Goal: Task Accomplishment & Management: Use online tool/utility

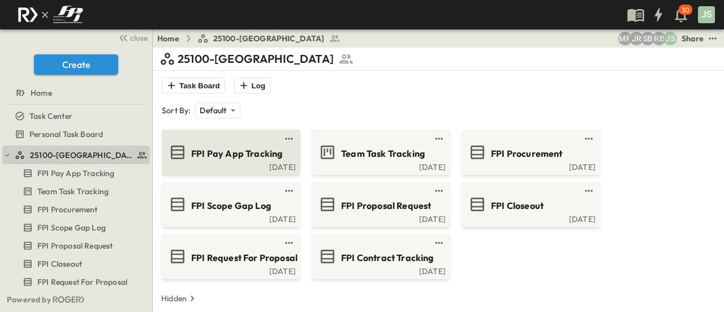
click at [251, 148] on span "FPI Pay App Tracking" at bounding box center [236, 153] width 91 height 13
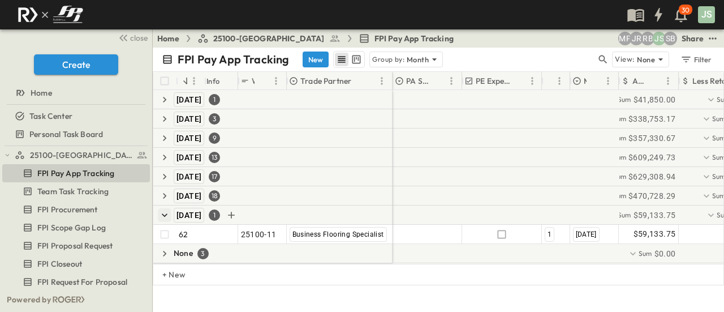
click at [165, 214] on icon "button" at bounding box center [165, 214] width 6 height 3
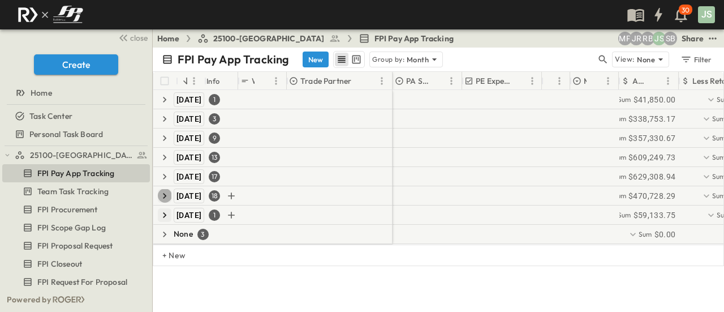
click at [162, 195] on icon "button" at bounding box center [164, 195] width 11 height 11
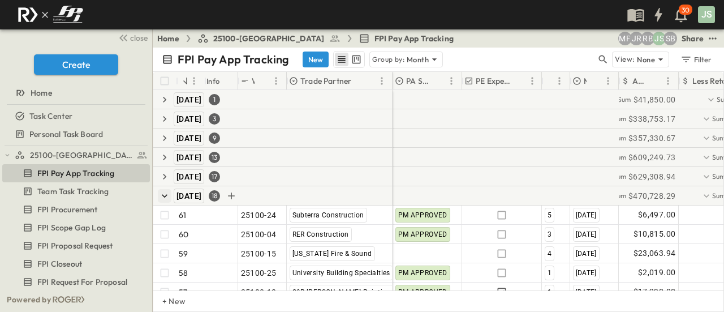
click at [165, 193] on icon "button" at bounding box center [164, 195] width 11 height 11
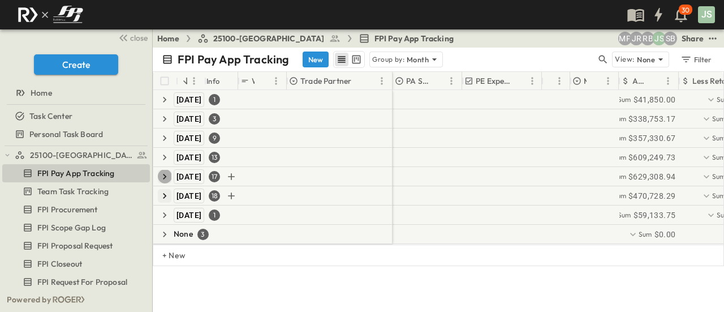
click at [167, 177] on icon "button" at bounding box center [164, 176] width 11 height 11
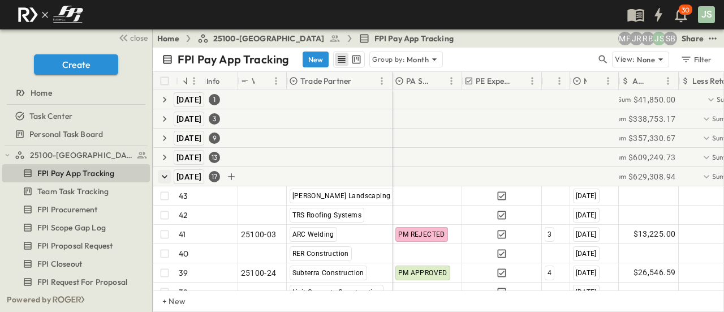
click at [159, 177] on icon "button" at bounding box center [164, 176] width 11 height 11
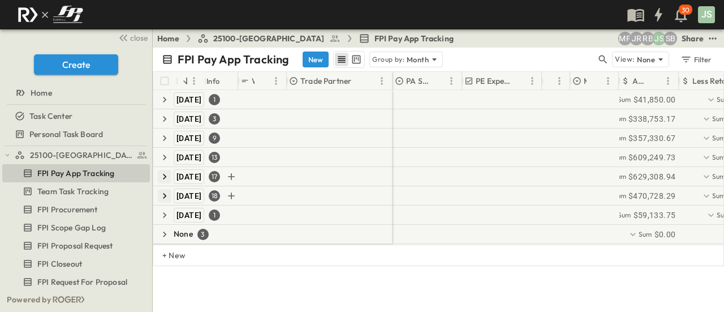
click at [167, 197] on icon "button" at bounding box center [164, 195] width 11 height 11
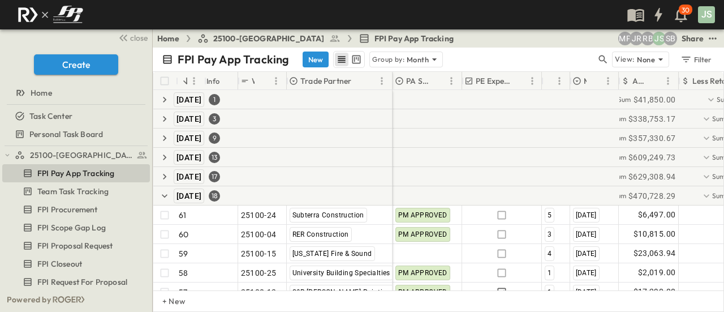
click at [239, 41] on span "25100-[GEOGRAPHIC_DATA]" at bounding box center [268, 38] width 111 height 11
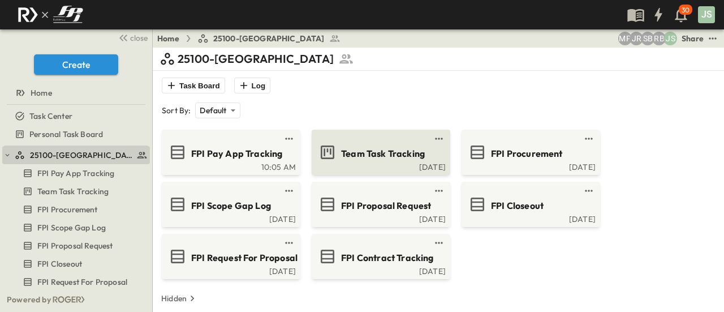
click at [396, 142] on link at bounding box center [377, 138] width 109 height 9
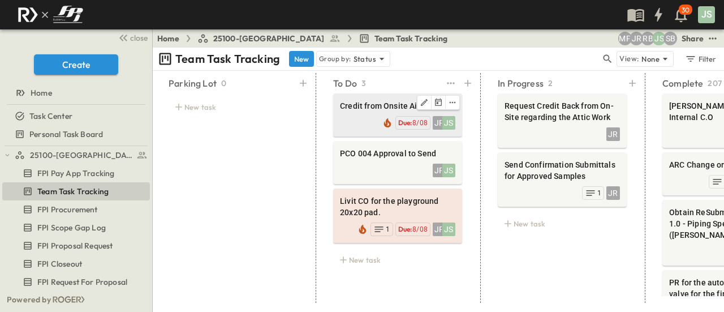
click at [365, 111] on div "Credit from Onsite Air" at bounding box center [397, 107] width 115 height 14
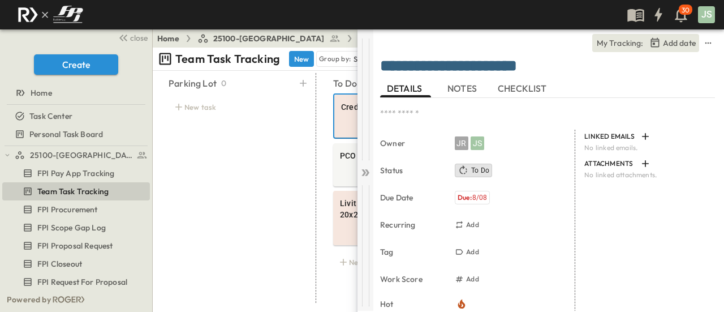
click at [360, 174] on icon at bounding box center [365, 172] width 11 height 11
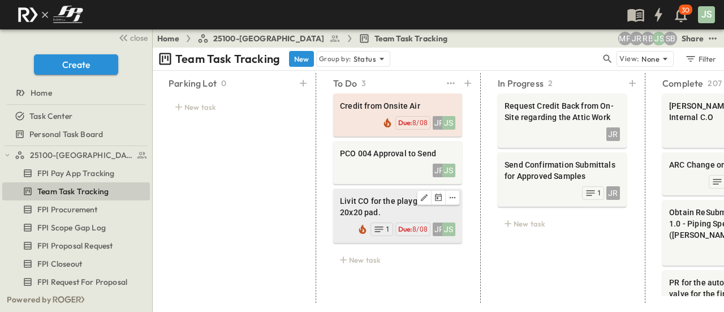
click at [390, 196] on span "Livit CO for the playground 20x20 pad." at bounding box center [397, 206] width 115 height 23
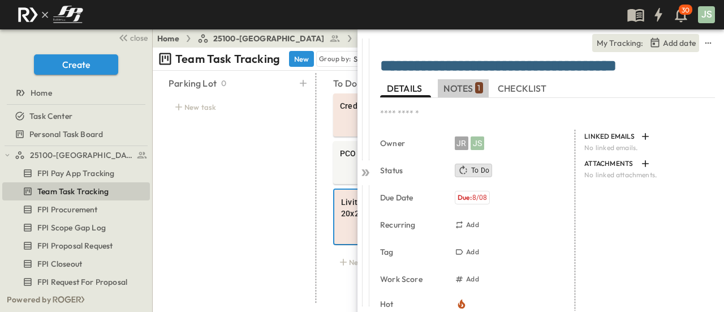
click at [466, 89] on span "NOTES 1" at bounding box center [462, 88] width 39 height 10
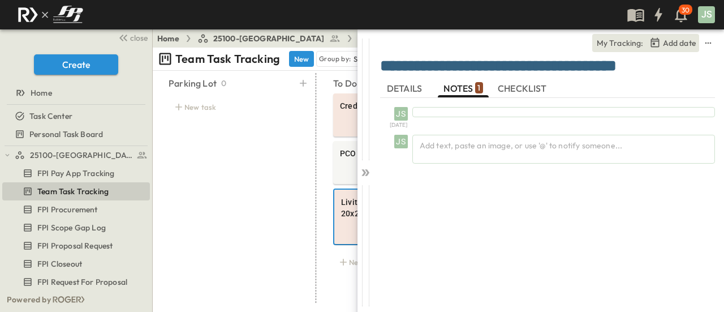
click at [400, 89] on span "DETAILS" at bounding box center [405, 88] width 37 height 10
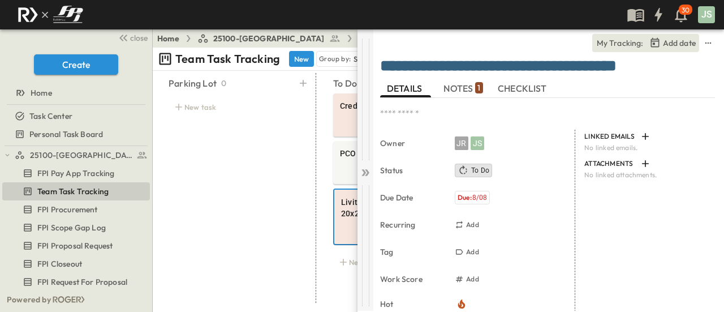
click at [367, 176] on icon at bounding box center [365, 172] width 11 height 11
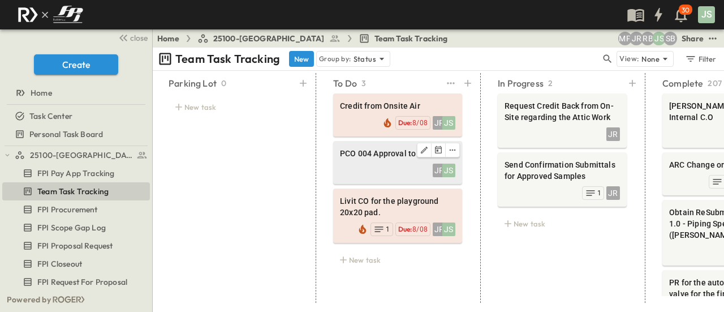
click at [389, 172] on div "JR JS" at bounding box center [397, 169] width 115 height 16
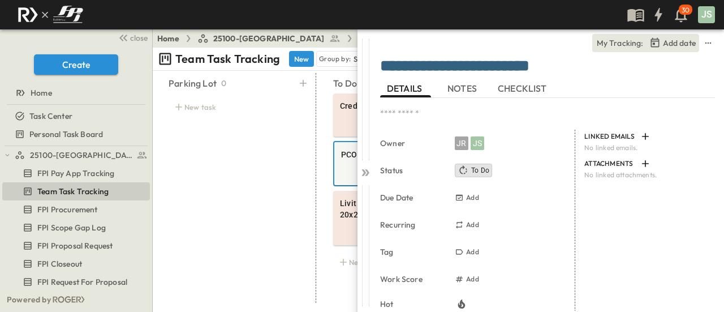
click at [459, 86] on span "NOTES" at bounding box center [463, 88] width 32 height 10
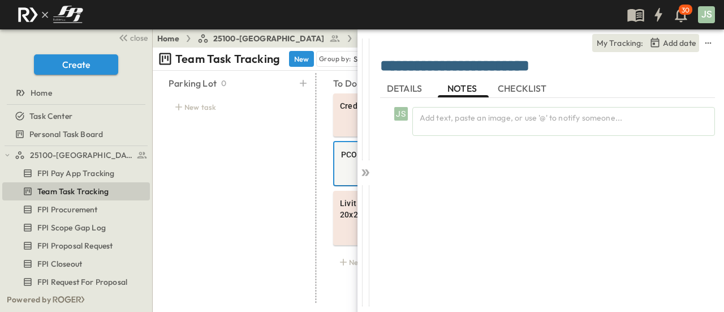
click at [413, 89] on span "DETAILS" at bounding box center [405, 88] width 37 height 10
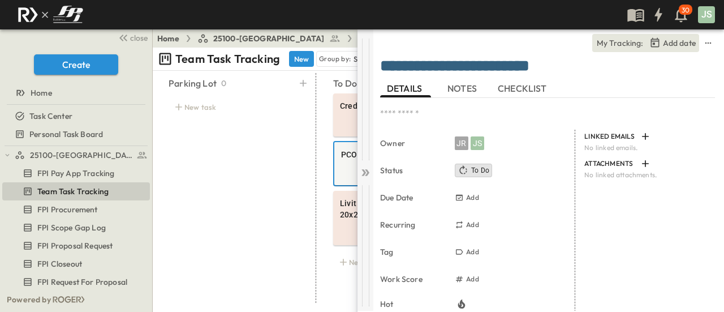
click at [367, 173] on icon at bounding box center [367, 172] width 5 height 7
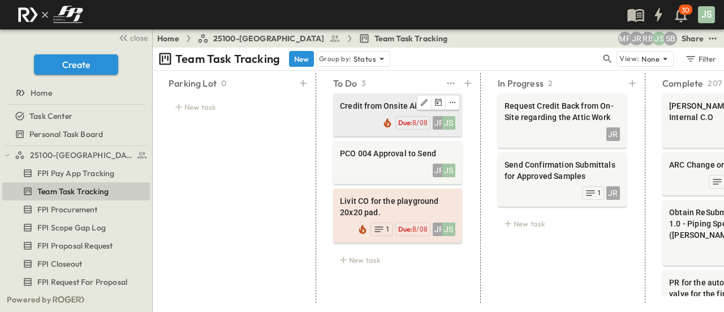
click at [361, 114] on div "JR JS Due: 8/08" at bounding box center [397, 122] width 115 height 16
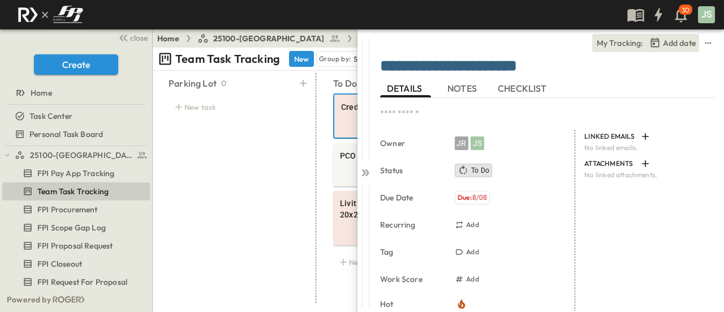
click at [463, 79] on button "NOTES" at bounding box center [463, 88] width 51 height 18
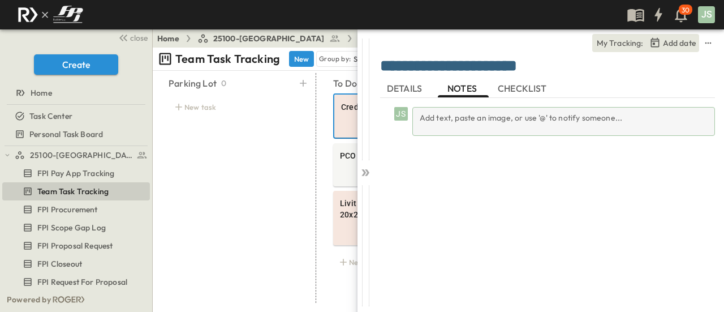
click at [478, 114] on div "Add text, paste an image, or use '@' to notify someone..." at bounding box center [563, 121] width 303 height 29
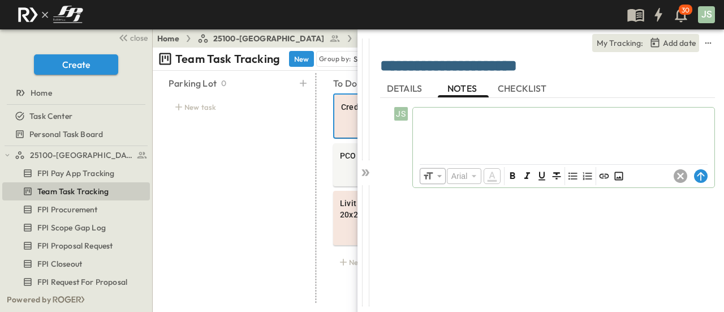
click at [398, 83] on span "DETAILS" at bounding box center [405, 88] width 37 height 10
click at [672, 176] on div "​ Arial ​ ​ ***** ​" at bounding box center [563, 176] width 301 height 23
click at [682, 176] on icon at bounding box center [680, 176] width 14 height 14
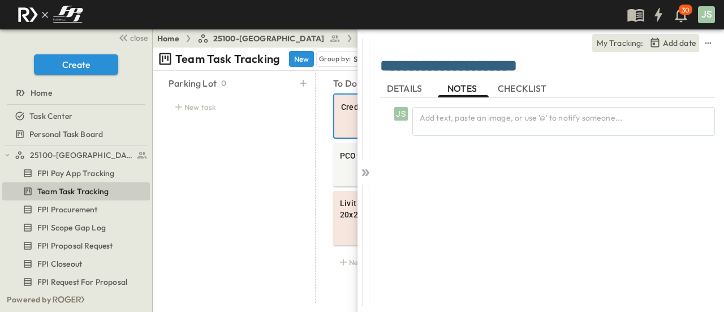
click at [387, 83] on span "DETAILS" at bounding box center [405, 88] width 37 height 10
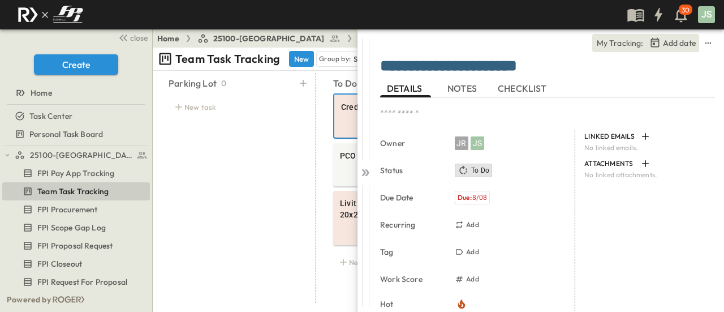
click at [462, 89] on span "NOTES" at bounding box center [463, 88] width 32 height 10
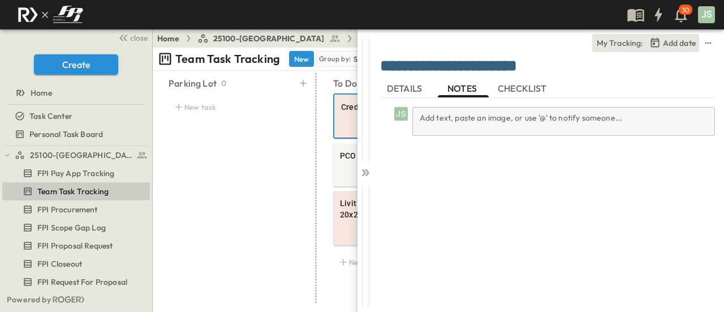
click at [472, 122] on div "Add text, paste an image, or use '@' to notify someone..." at bounding box center [563, 121] width 303 height 29
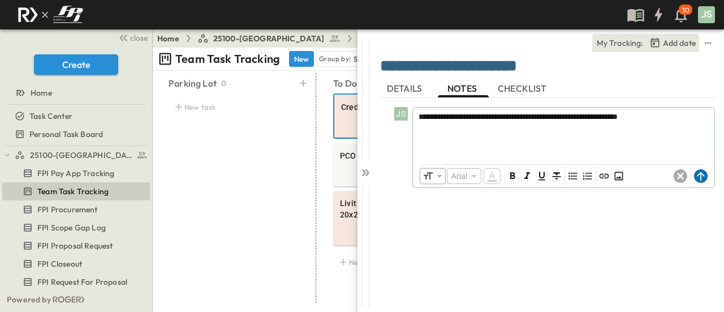
click at [696, 178] on circle at bounding box center [701, 176] width 14 height 14
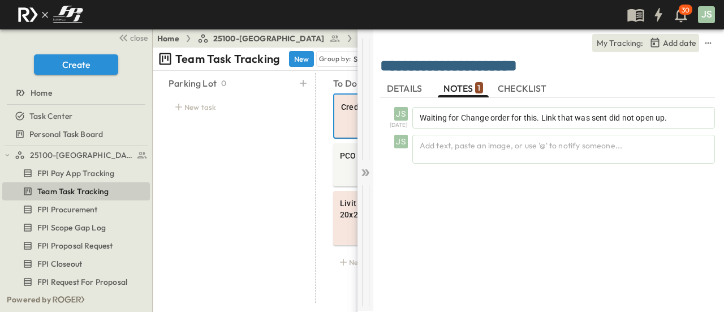
click at [368, 163] on div at bounding box center [365, 169] width 16 height 281
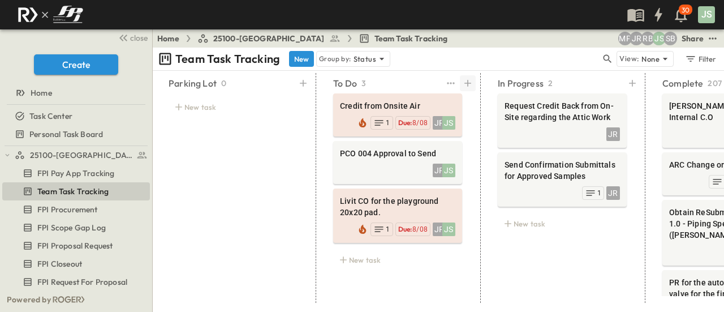
click at [474, 83] on div at bounding box center [468, 83] width 16 height 16
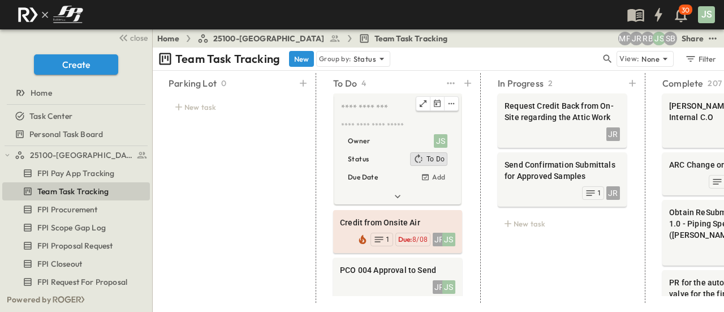
click at [375, 105] on textarea at bounding box center [396, 108] width 111 height 12
type textarea "**********"
click at [399, 196] on icon at bounding box center [398, 196] width 6 height 3
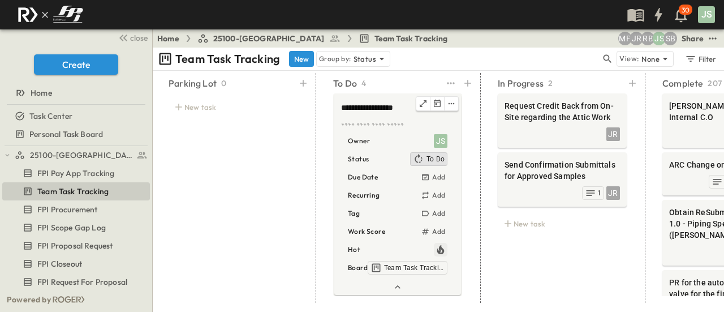
click at [446, 251] on icon "button" at bounding box center [440, 249] width 11 height 11
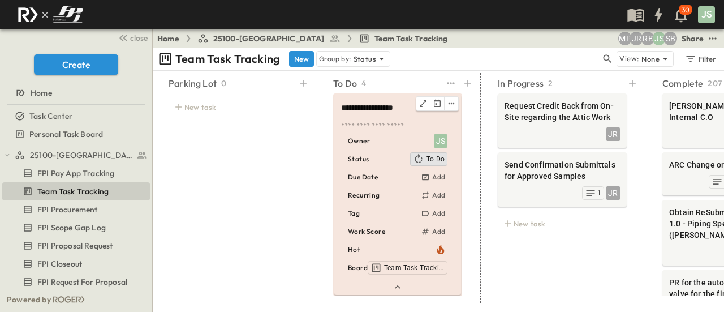
click at [411, 128] on textarea at bounding box center [396, 126] width 111 height 10
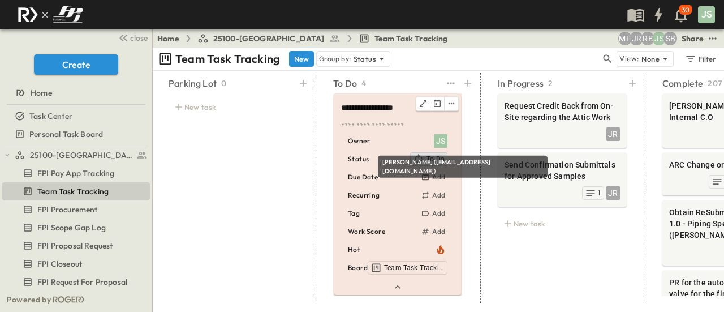
click at [442, 145] on div "JS" at bounding box center [441, 141] width 14 height 14
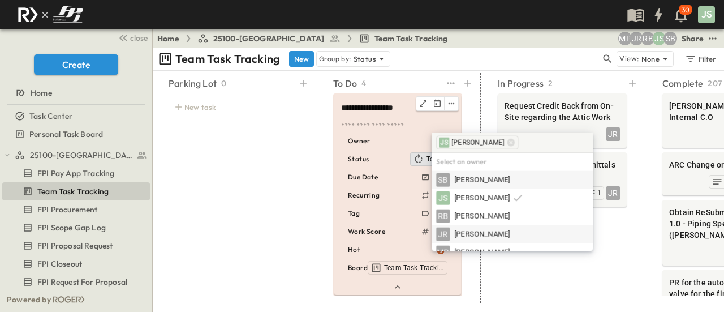
click at [486, 232] on span "[PERSON_NAME]" at bounding box center [481, 234] width 55 height 11
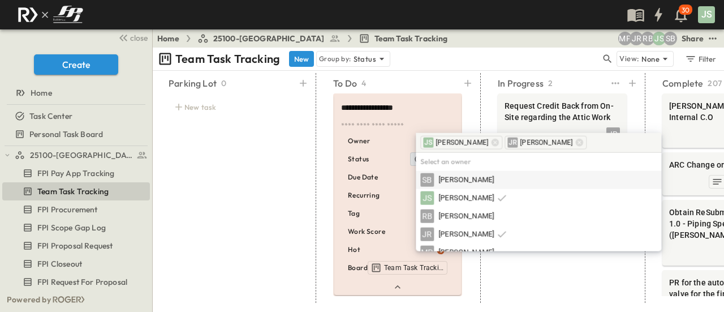
drag, startPoint x: 561, startPoint y: 267, endPoint x: 539, endPoint y: 261, distance: 22.4
click at [561, 267] on div "In Progress 2 Request Credit Back from On-Site regarding the Attic Work JR Send…" at bounding box center [562, 188] width 156 height 230
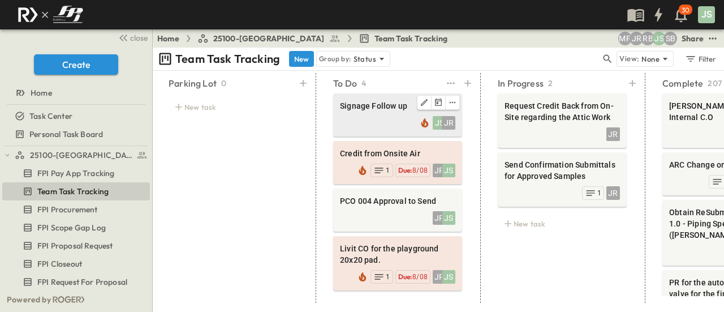
click at [381, 127] on div "[PERSON_NAME]" at bounding box center [397, 122] width 115 height 16
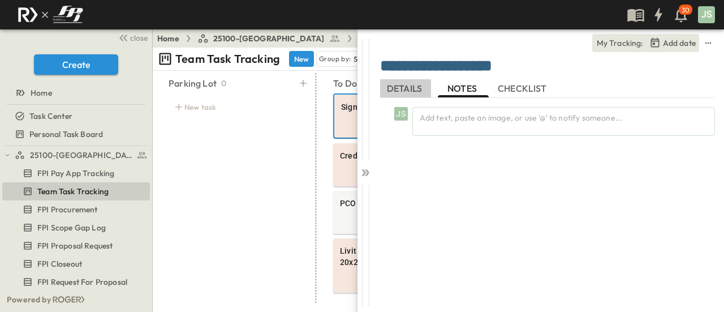
click at [390, 90] on span "DETAILS" at bounding box center [405, 88] width 37 height 10
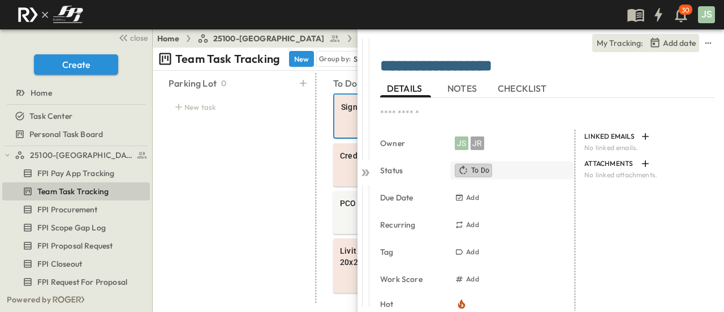
click at [478, 173] on span "To Do" at bounding box center [480, 170] width 18 height 9
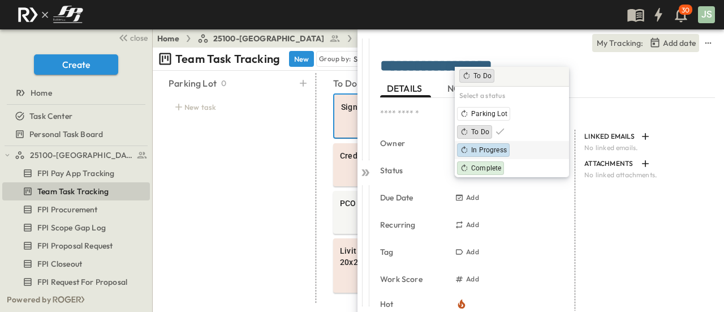
click at [507, 151] on div "In Progress" at bounding box center [483, 150] width 53 height 14
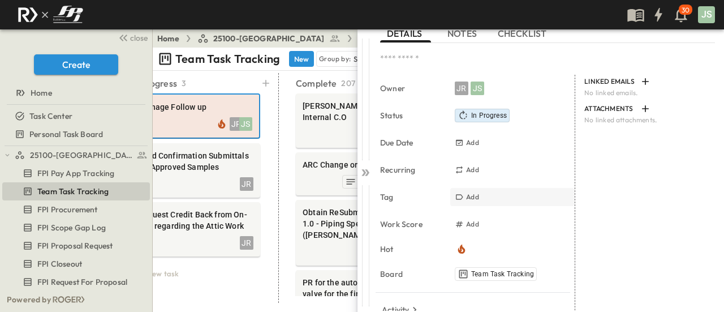
scroll to position [57, 0]
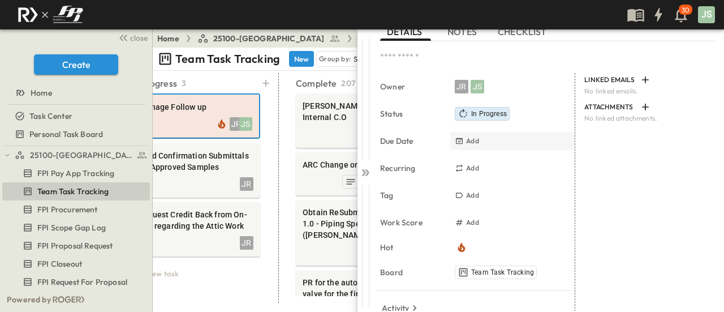
click at [472, 146] on div "Add" at bounding box center [466, 141] width 29 height 14
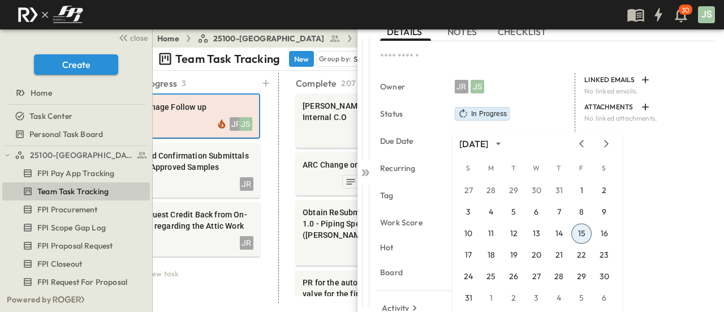
click at [586, 234] on button "15" at bounding box center [581, 233] width 20 height 20
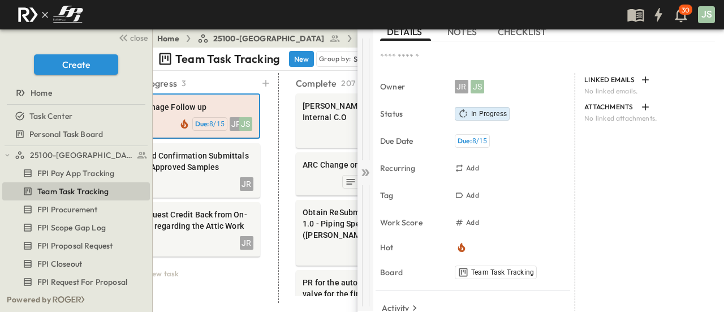
click at [369, 169] on icon at bounding box center [365, 172] width 11 height 11
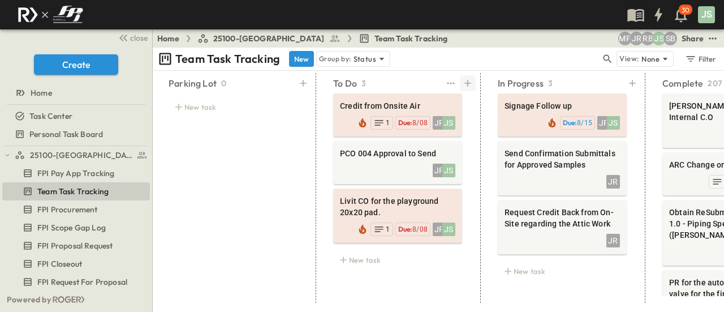
click at [470, 83] on icon at bounding box center [467, 83] width 7 height 7
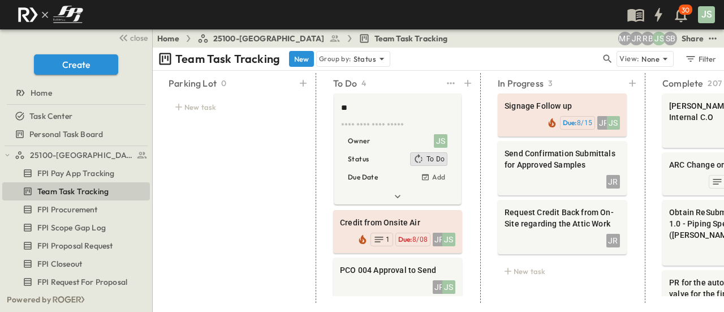
type textarea "*"
click at [365, 105] on textarea "**********" at bounding box center [396, 108] width 111 height 12
type textarea "**********"
click at [264, 153] on div "Parking Lot 0 New task" at bounding box center [233, 188] width 156 height 230
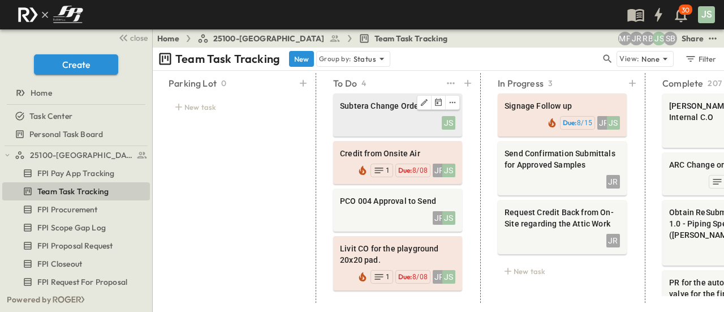
click at [398, 127] on div "JS" at bounding box center [397, 122] width 115 height 16
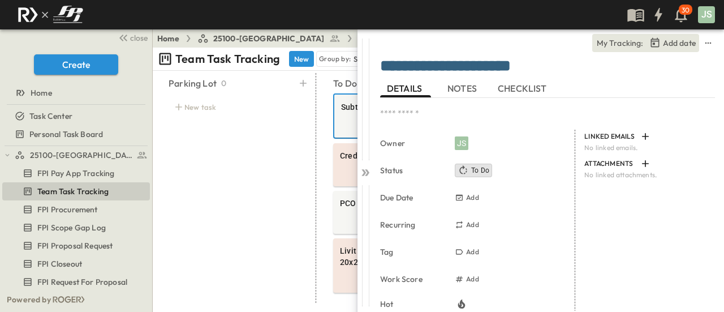
click at [467, 92] on span "NOTES" at bounding box center [463, 88] width 32 height 10
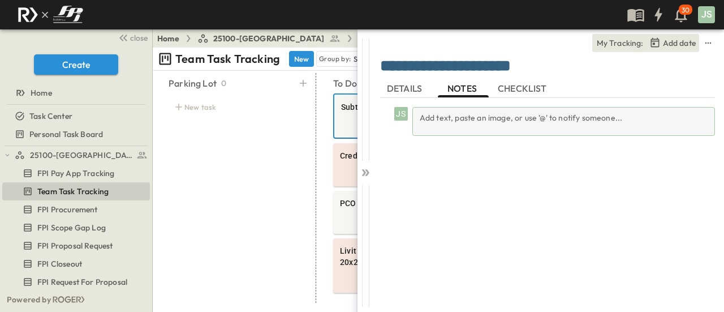
click at [478, 127] on div "Add text, paste an image, or use '@' to notify someone..." at bounding box center [563, 121] width 303 height 29
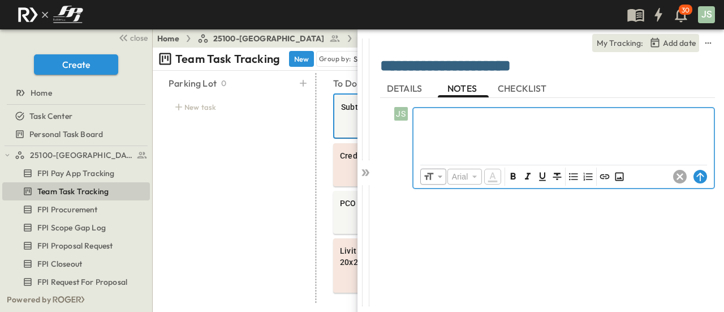
click at [443, 112] on p at bounding box center [563, 116] width 289 height 11
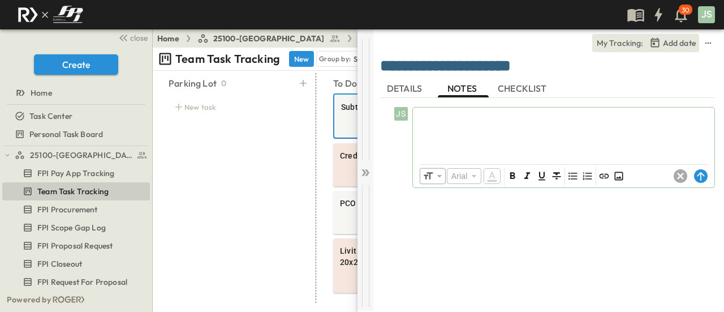
drag, startPoint x: 422, startPoint y: 72, endPoint x: 370, endPoint y: 62, distance: 52.5
click at [370, 62] on div at bounding box center [365, 99] width 16 height 122
click at [414, 64] on textarea "**********" at bounding box center [547, 66] width 335 height 19
click at [431, 64] on textarea "**********" at bounding box center [547, 66] width 335 height 19
type textarea "**********"
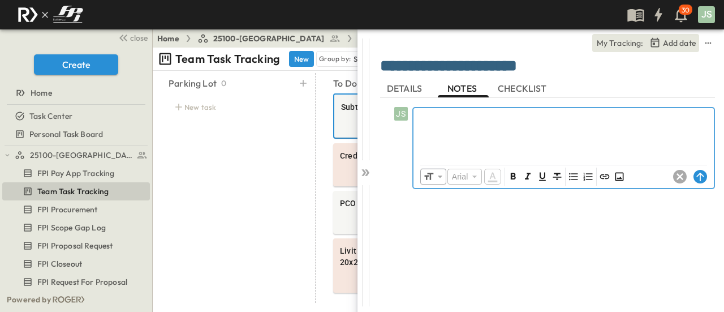
click at [480, 133] on div at bounding box center [563, 133] width 300 height 50
click at [415, 114] on div "**********" at bounding box center [563, 133] width 300 height 50
click at [439, 118] on p at bounding box center [563, 116] width 289 height 11
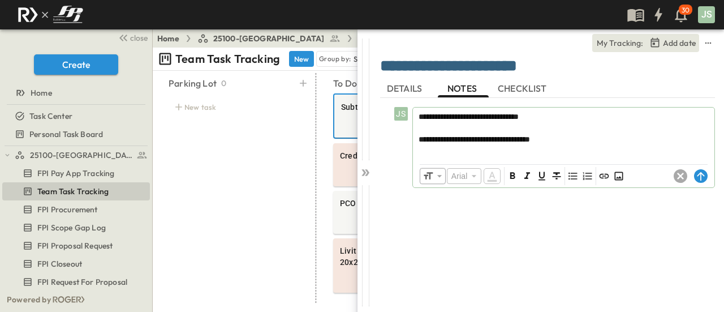
click at [566, 263] on div "**********" at bounding box center [547, 198] width 335 height 201
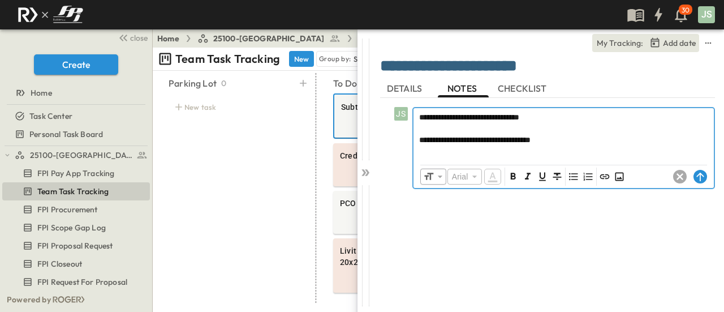
click at [582, 137] on p "**********" at bounding box center [563, 139] width 289 height 11
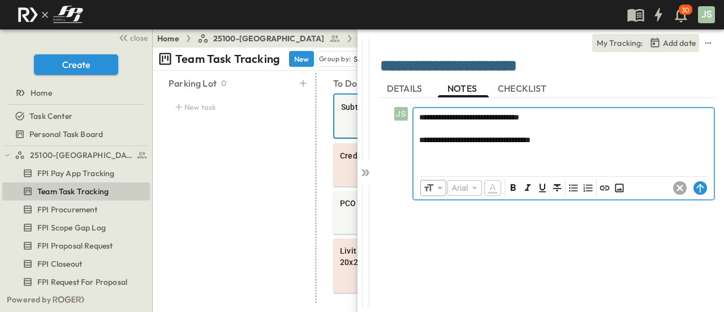
click at [459, 136] on span "**********" at bounding box center [474, 140] width 111 height 8
click at [446, 157] on p at bounding box center [563, 162] width 289 height 11
click at [430, 149] on p at bounding box center [563, 150] width 289 height 11
drag, startPoint x: 445, startPoint y: 140, endPoint x: 421, endPoint y: 140, distance: 24.3
click at [421, 140] on span "**********" at bounding box center [476, 140] width 114 height 8
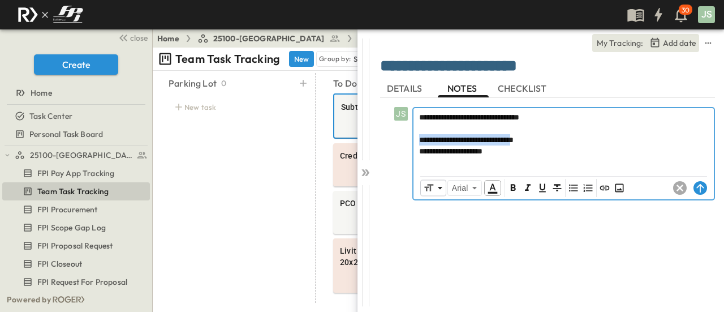
drag, startPoint x: 546, startPoint y: 137, endPoint x: 411, endPoint y: 140, distance: 135.7
click at [411, 140] on div "**********" at bounding box center [550, 153] width 330 height 93
copy span "**********"
click at [433, 139] on p "*" at bounding box center [563, 139] width 289 height 11
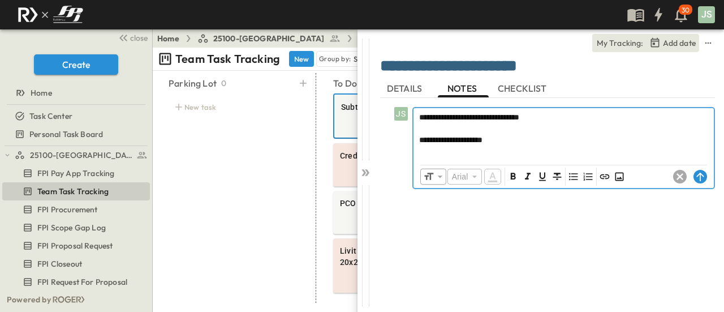
click at [511, 144] on p "**********" at bounding box center [563, 139] width 289 height 11
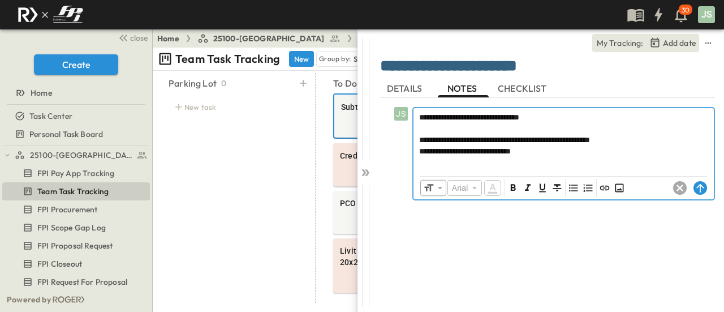
click at [420, 150] on span "**********" at bounding box center [465, 151] width 92 height 8
click at [472, 150] on span "**********" at bounding box center [470, 151] width 103 height 8
click at [565, 151] on p "**********" at bounding box center [563, 150] width 289 height 11
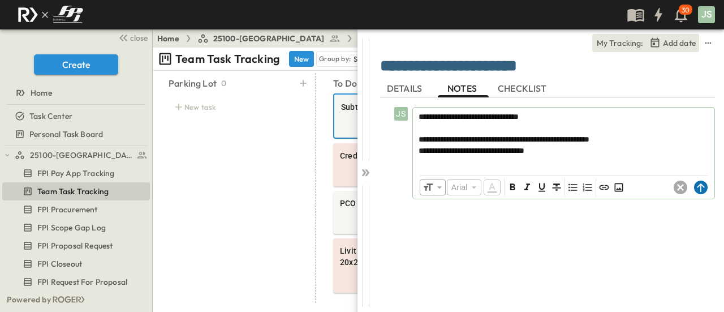
click at [699, 186] on circle at bounding box center [701, 187] width 14 height 14
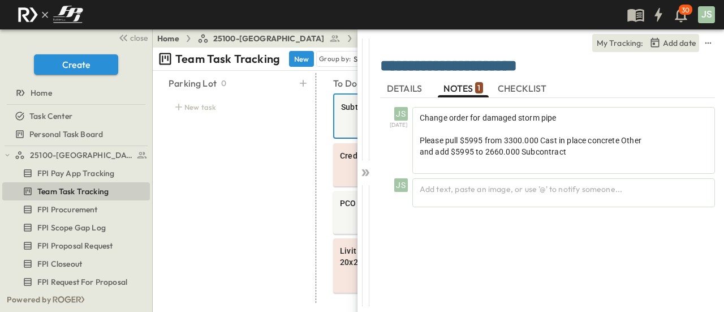
click at [413, 92] on span "DETAILS" at bounding box center [405, 88] width 37 height 10
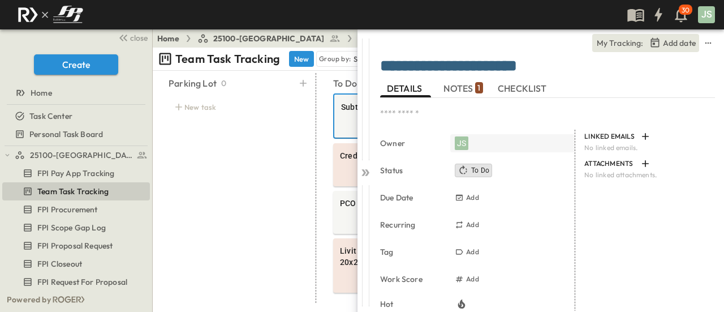
click at [472, 144] on div "JS" at bounding box center [512, 143] width 124 height 18
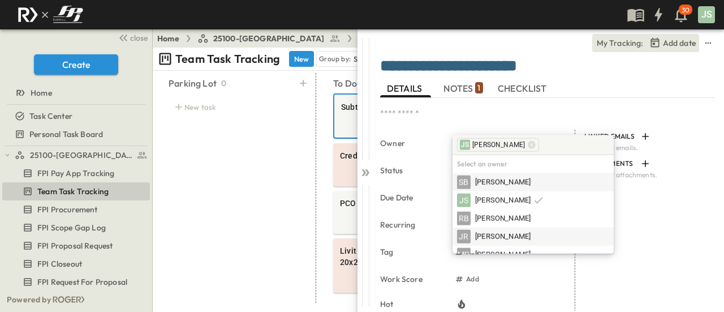
click at [509, 230] on div "JR [PERSON_NAME]" at bounding box center [533, 237] width 152 height 14
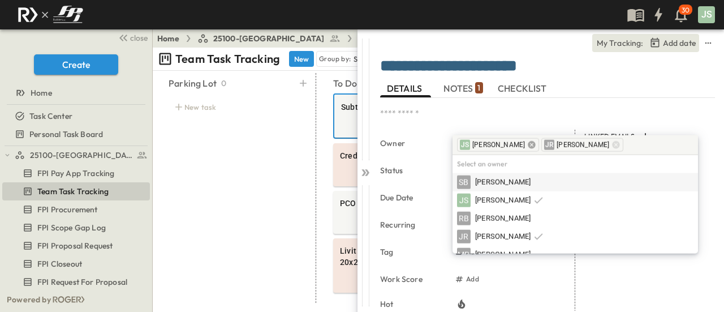
click at [528, 144] on icon at bounding box center [531, 144] width 7 height 7
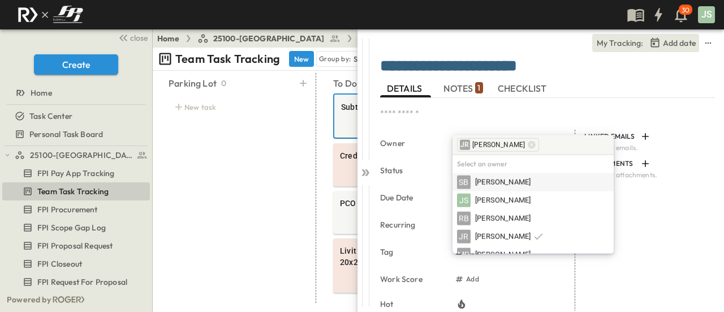
click at [644, 269] on div "LINKED EMAILS No linked emails. ATTACHMENTS No linked attachments." at bounding box center [645, 253] width 140 height 249
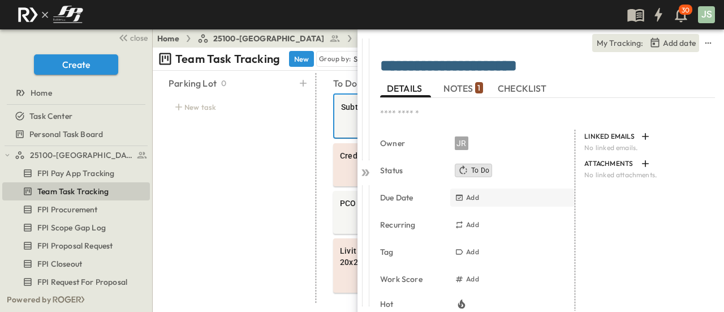
click at [470, 202] on div "Add" at bounding box center [466, 198] width 29 height 14
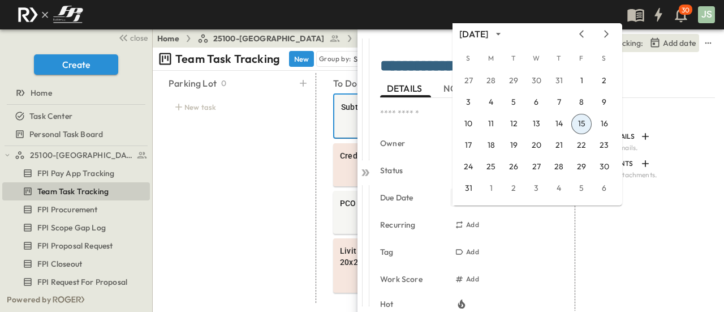
click at [470, 201] on div "27 28 29 30 31 1 2 3 4 5 6 7 8 9 10 11 12 13 14 15 16 17 18 19 20 21 22 23 24 2…" at bounding box center [535, 138] width 167 height 136
click at [530, 245] on div "Add" at bounding box center [512, 252] width 120 height 14
click at [660, 268] on div "LINKED EMAILS No linked emails. ATTACHMENTS No linked attachments." at bounding box center [645, 253] width 140 height 249
drag, startPoint x: 619, startPoint y: 244, endPoint x: 620, endPoint y: 232, distance: 11.9
click at [620, 244] on div "LINKED EMAILS No linked emails. ATTACHMENTS No linked attachments." at bounding box center [645, 253] width 140 height 249
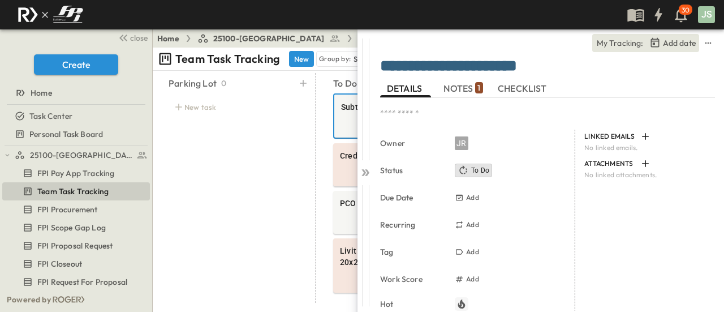
click at [464, 300] on icon "button" at bounding box center [461, 303] width 11 height 11
click at [627, 224] on div "LINKED EMAILS No linked emails. ATTACHMENTS No linked attachments." at bounding box center [645, 253] width 140 height 249
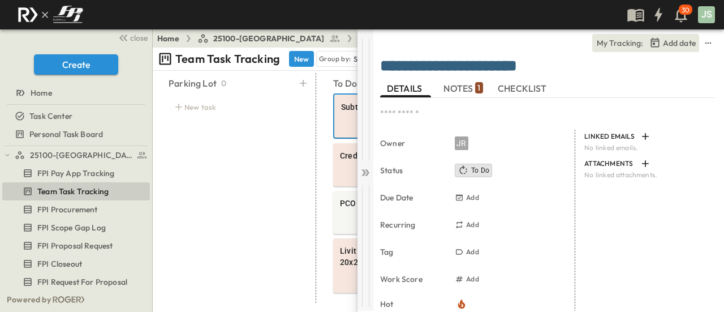
click at [365, 168] on icon at bounding box center [365, 172] width 11 height 11
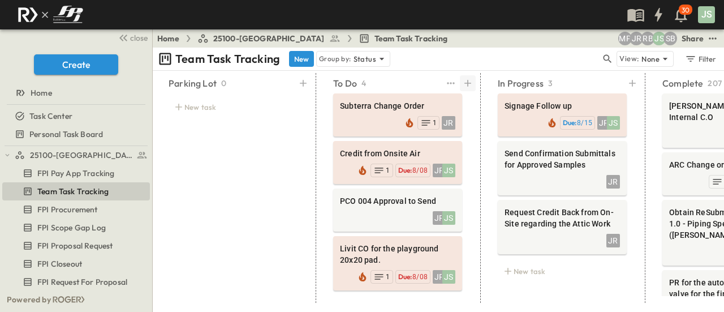
click at [468, 85] on icon at bounding box center [467, 83] width 7 height 7
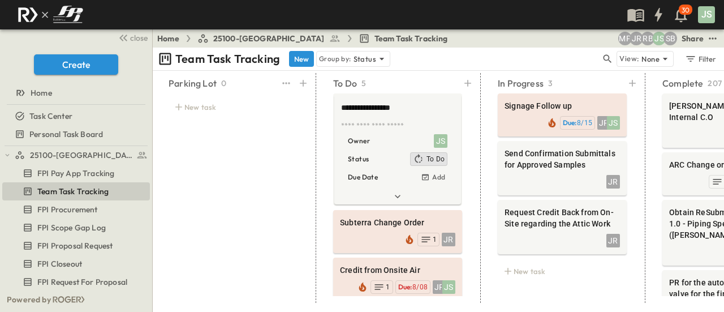
type textarea "**********"
click at [242, 179] on div "Parking Lot 0 New task" at bounding box center [233, 188] width 156 height 230
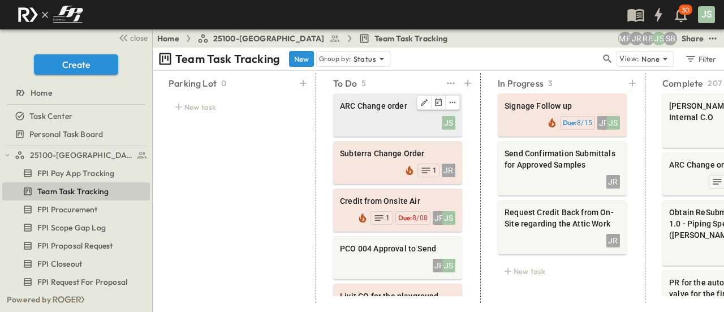
click at [400, 127] on div "JS" at bounding box center [397, 122] width 115 height 16
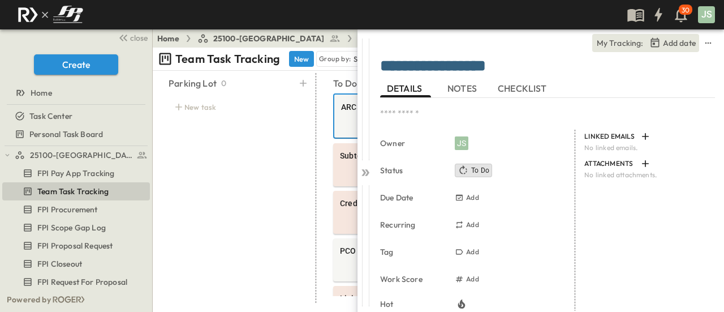
click at [469, 92] on span "NOTES" at bounding box center [463, 88] width 32 height 10
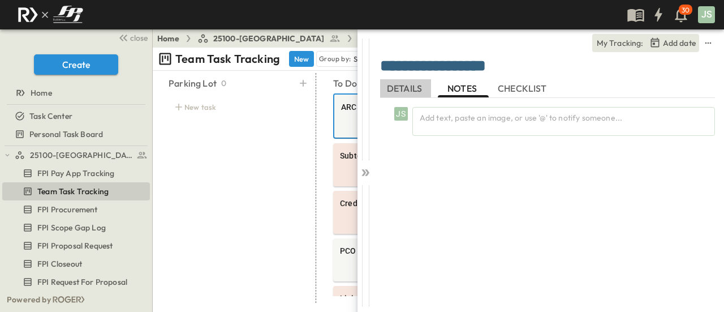
click at [399, 89] on span "DETAILS" at bounding box center [405, 88] width 37 height 10
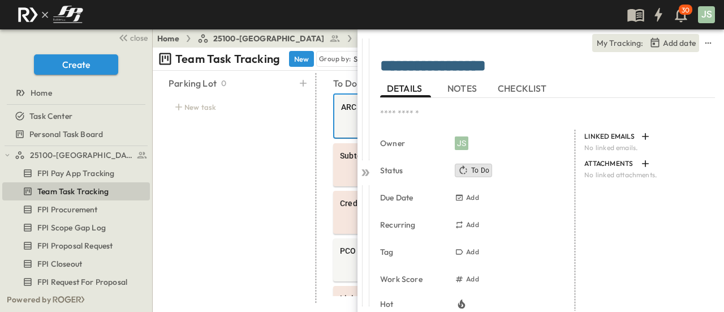
click at [456, 93] on span "NOTES" at bounding box center [463, 88] width 32 height 10
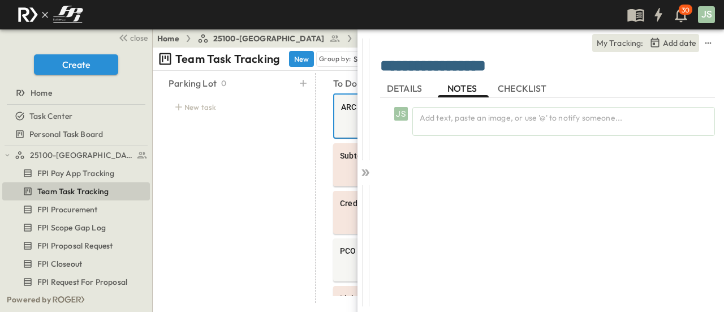
click at [415, 85] on span "DETAILS" at bounding box center [405, 88] width 37 height 10
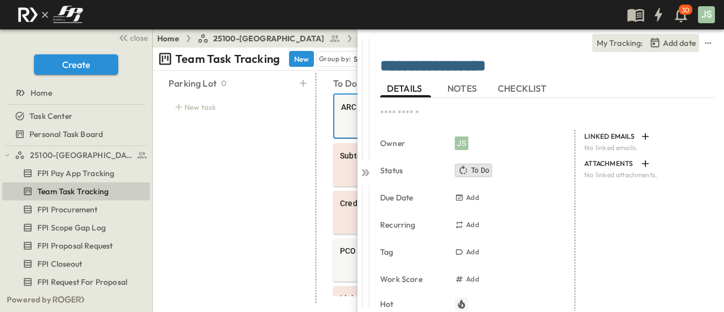
click at [464, 305] on icon "button" at bounding box center [461, 303] width 7 height 9
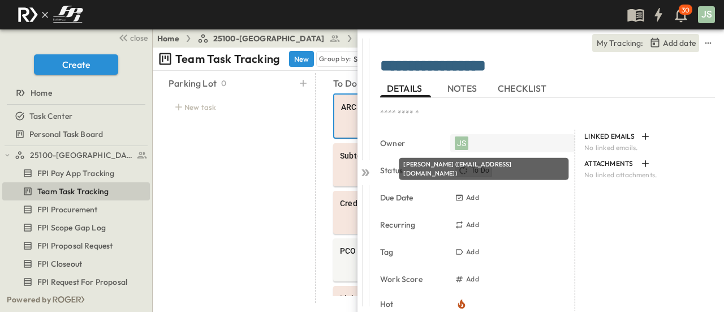
click at [464, 142] on div "JS" at bounding box center [462, 143] width 14 height 14
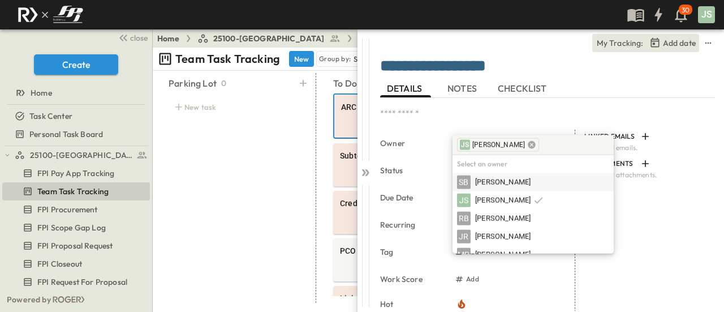
click at [527, 143] on icon at bounding box center [531, 144] width 9 height 9
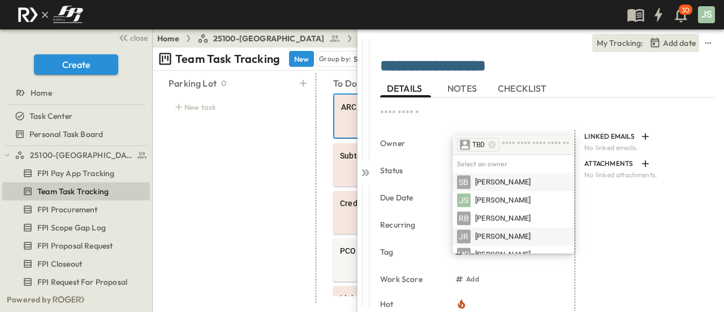
click at [501, 237] on span "[PERSON_NAME]" at bounding box center [502, 236] width 55 height 11
click at [459, 92] on span "NOTES" at bounding box center [463, 88] width 32 height 10
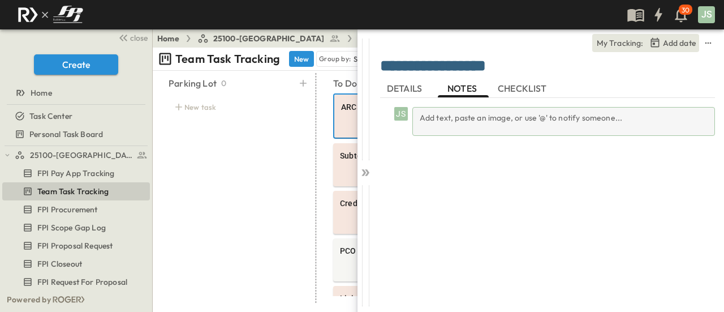
click at [460, 121] on div "Add text, paste an image, or use '@' to notify someone..." at bounding box center [563, 121] width 303 height 29
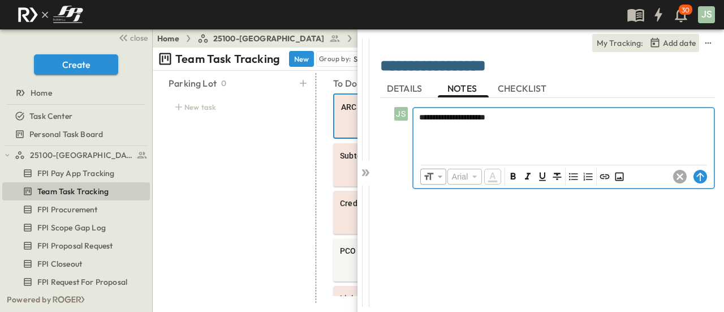
click at [519, 118] on p "**********" at bounding box center [563, 116] width 289 height 11
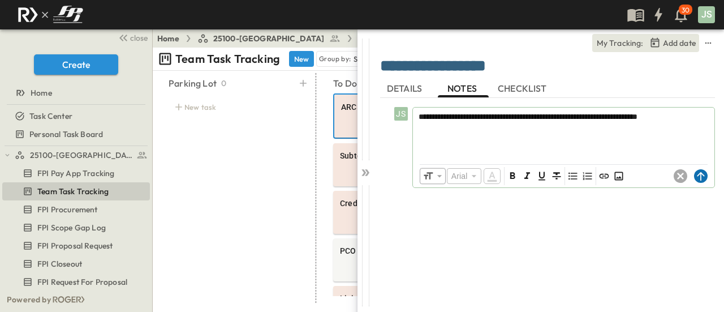
click at [699, 175] on circle at bounding box center [701, 176] width 14 height 14
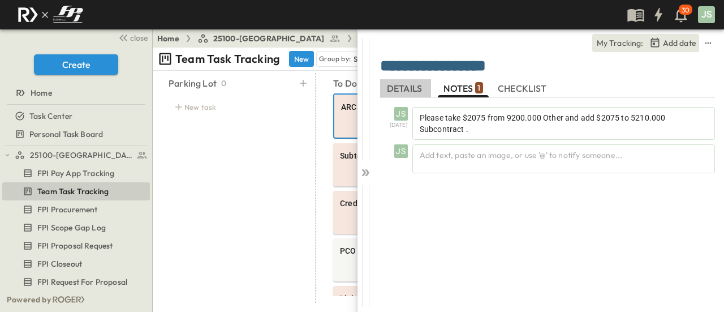
click at [404, 85] on span "DETAILS" at bounding box center [405, 88] width 37 height 10
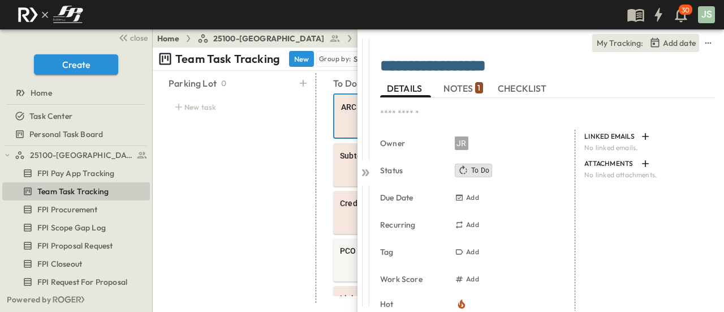
click at [411, 111] on textarea at bounding box center [530, 113] width 301 height 12
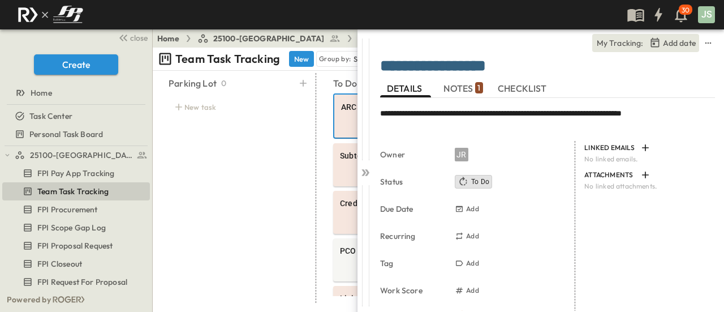
drag, startPoint x: 422, startPoint y: 120, endPoint x: 376, endPoint y: 112, distance: 46.6
click at [376, 112] on div "**********" at bounding box center [548, 169] width 351 height 281
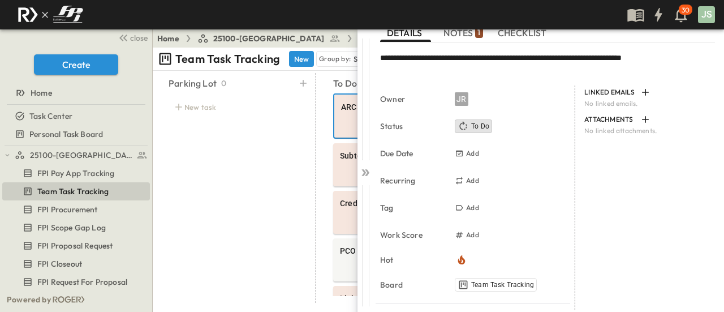
scroll to position [57, 0]
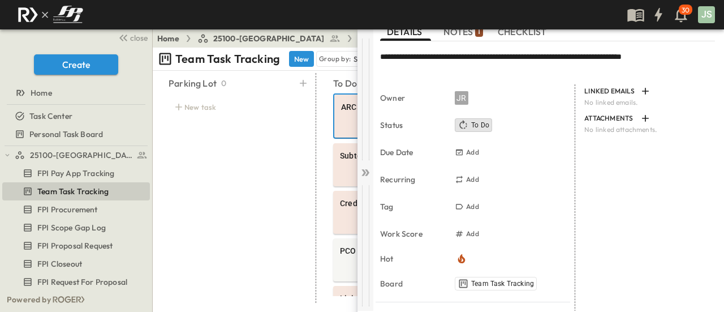
type textarea "**********"
click at [363, 171] on icon at bounding box center [365, 172] width 11 height 11
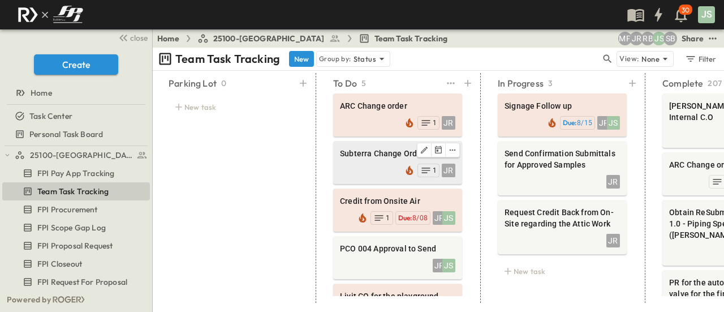
click at [359, 159] on div "Subterra Change Order" at bounding box center [397, 155] width 115 height 14
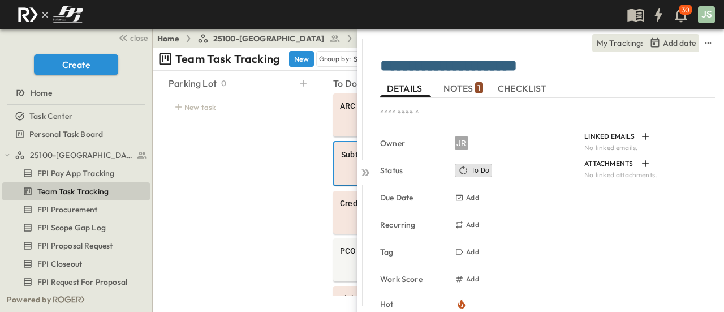
click at [403, 111] on textarea at bounding box center [530, 113] width 301 height 12
paste textarea "**********"
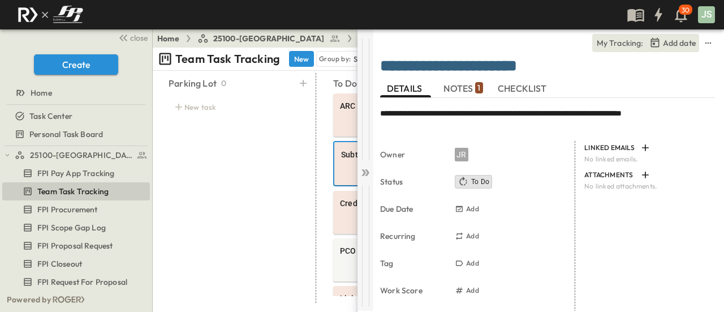
type textarea "**********"
click at [368, 170] on icon at bounding box center [365, 172] width 11 height 11
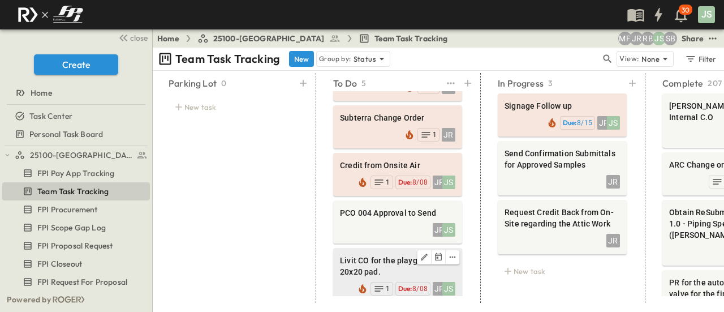
scroll to position [81, 0]
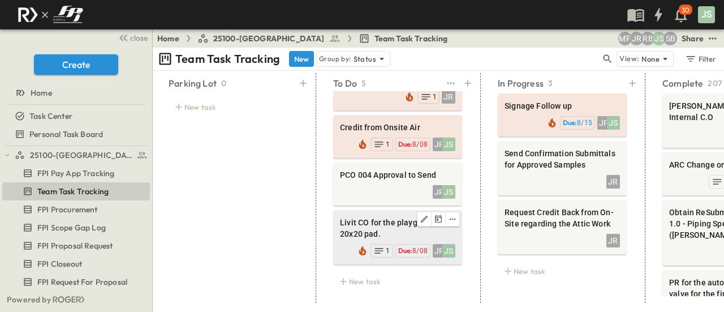
click at [348, 218] on span "Livit CO for the playground 20x20 pad." at bounding box center [397, 228] width 115 height 23
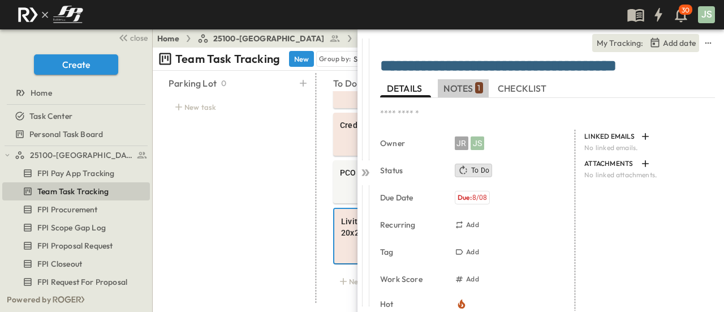
click at [452, 87] on span "NOTES 1" at bounding box center [462, 88] width 39 height 10
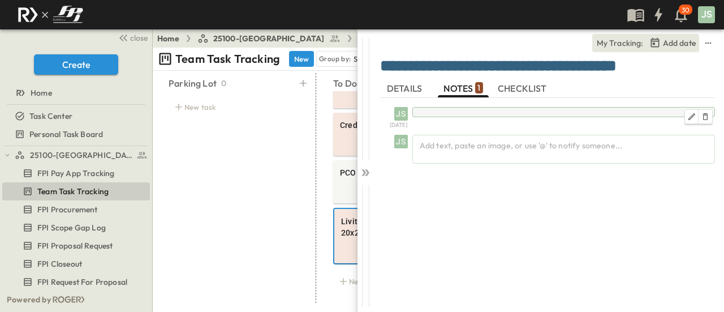
click at [447, 113] on div at bounding box center [563, 112] width 303 height 10
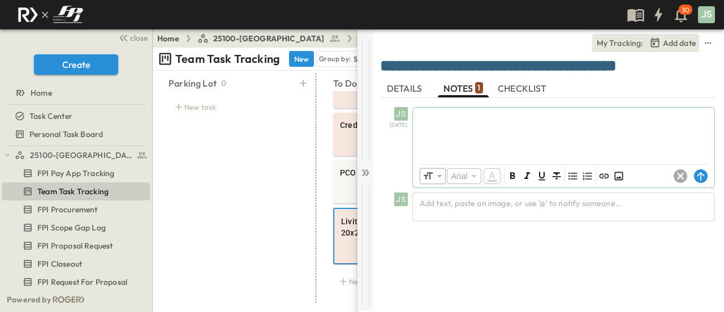
click at [365, 178] on div at bounding box center [365, 169] width 16 height 281
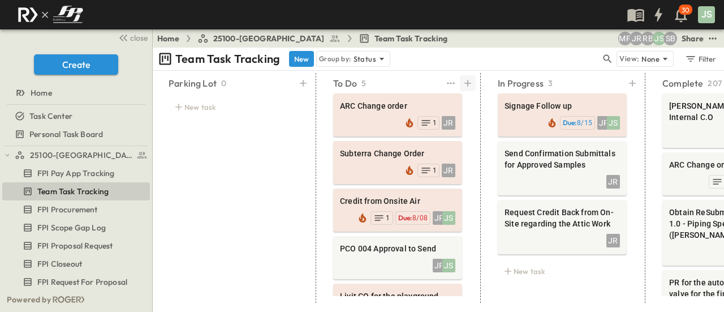
click at [470, 76] on div at bounding box center [468, 83] width 16 height 16
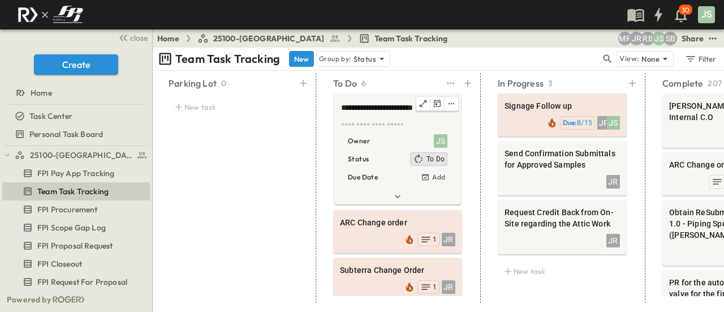
type textarea "**********"
click at [377, 127] on textarea at bounding box center [396, 126] width 111 height 10
paste textarea "**********"
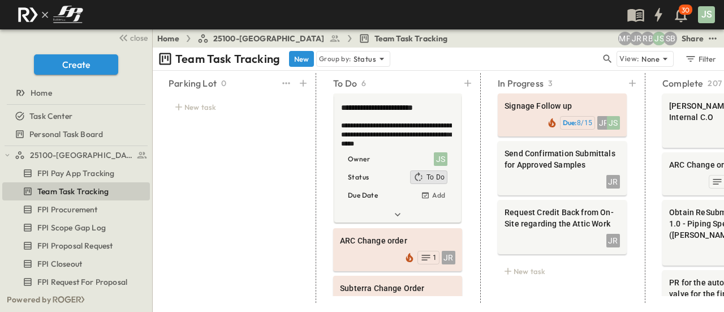
type textarea "**********"
click at [282, 167] on div "Parking Lot 0 New task" at bounding box center [233, 188] width 156 height 230
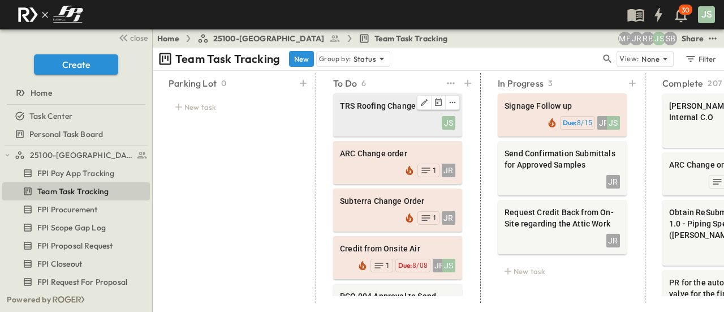
click at [395, 105] on span "TRS Roofing Change Order" at bounding box center [397, 105] width 115 height 11
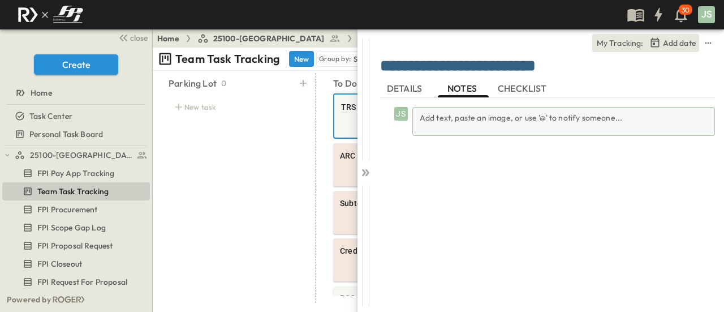
click at [442, 114] on div "Add text, paste an image, or use '@' to notify someone..." at bounding box center [563, 121] width 303 height 29
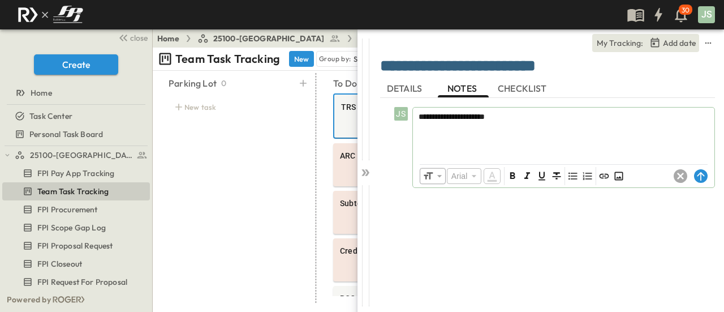
drag, startPoint x: 368, startPoint y: 172, endPoint x: 723, endPoint y: 292, distance: 375.0
click at [723, 311] on html "30 JS close Create Home Task Center Personal Task Board 25100-Vanguard Prep Sch…" at bounding box center [362, 156] width 724 height 312
click at [705, 176] on circle at bounding box center [701, 176] width 14 height 14
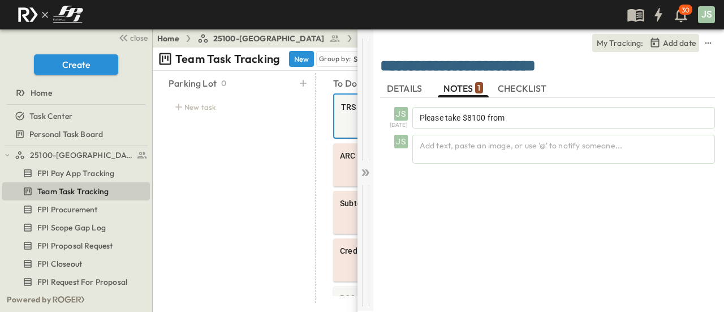
click at [362, 171] on icon at bounding box center [365, 172] width 11 height 11
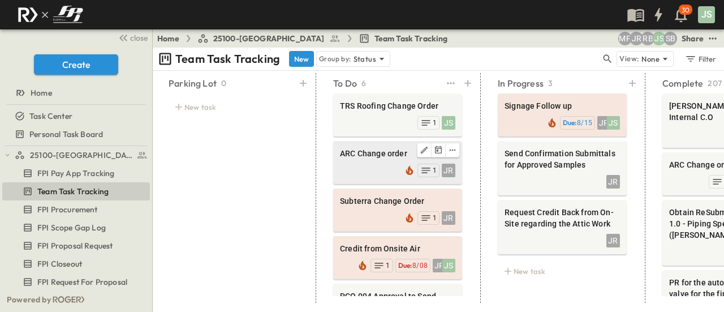
click at [376, 150] on span "ARC Change order" at bounding box center [397, 153] width 115 height 11
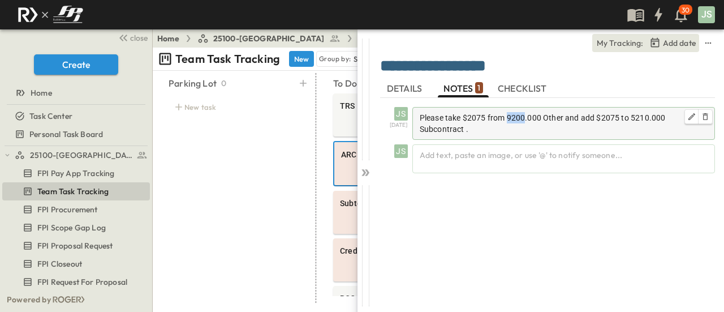
drag, startPoint x: 524, startPoint y: 116, endPoint x: 508, endPoint y: 119, distance: 16.6
click at [508, 119] on span "Please take $2075 from 9200.000 Other and add $2075 to 5210.000 Subcontract ." at bounding box center [543, 123] width 246 height 20
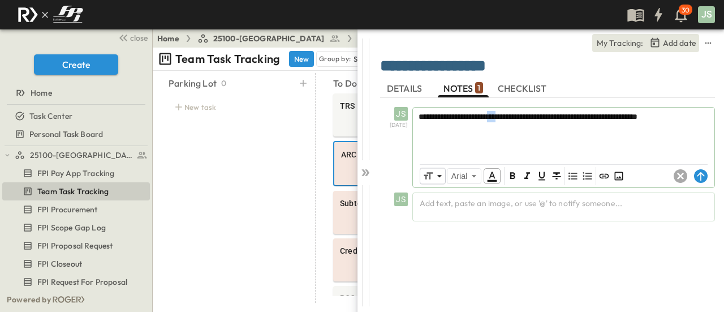
drag, startPoint x: 524, startPoint y: 116, endPoint x: 509, endPoint y: 116, distance: 14.1
click at [509, 116] on span "**********" at bounding box center [527, 117] width 219 height 8
drag, startPoint x: 506, startPoint y: 116, endPoint x: 524, endPoint y: 117, distance: 18.1
click at [524, 117] on span "**********" at bounding box center [527, 117] width 219 height 8
click at [696, 174] on circle at bounding box center [701, 176] width 14 height 14
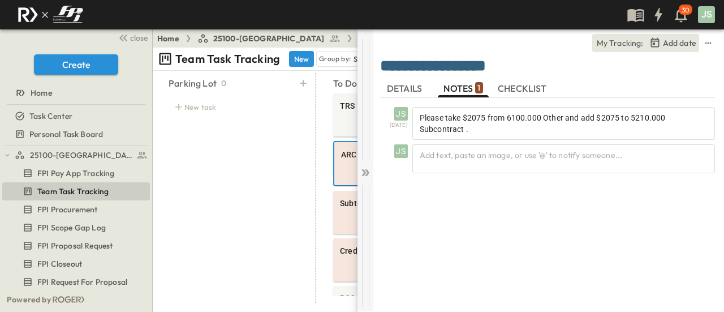
click at [366, 172] on icon at bounding box center [365, 172] width 11 height 11
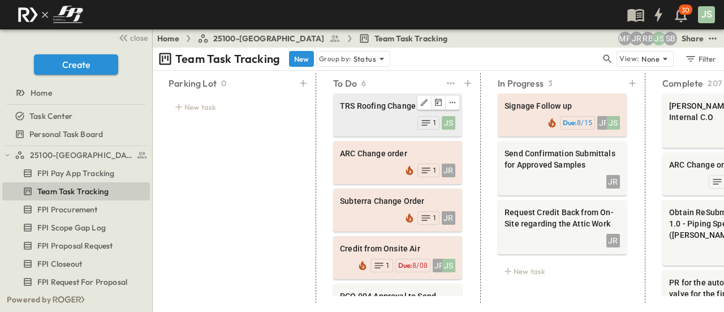
click at [378, 122] on div "JS 1" at bounding box center [397, 122] width 115 height 16
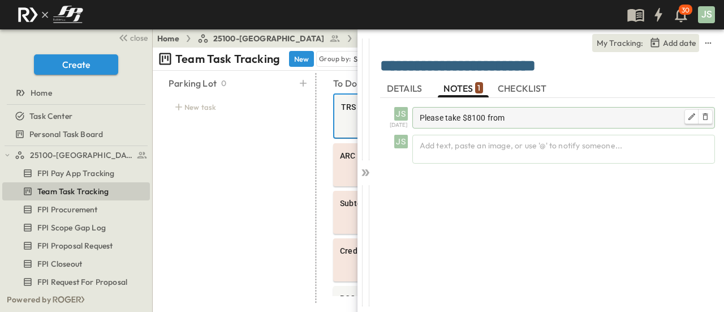
click at [515, 118] on p "Please take $8100 from" at bounding box center [564, 117] width 288 height 11
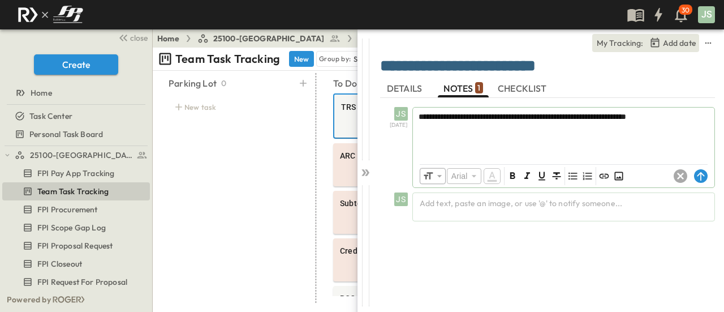
click at [593, 116] on span "**********" at bounding box center [522, 117] width 208 height 8
click at [624, 119] on span "**********" at bounding box center [530, 117] width 224 height 8
click at [698, 175] on icon at bounding box center [700, 176] width 7 height 8
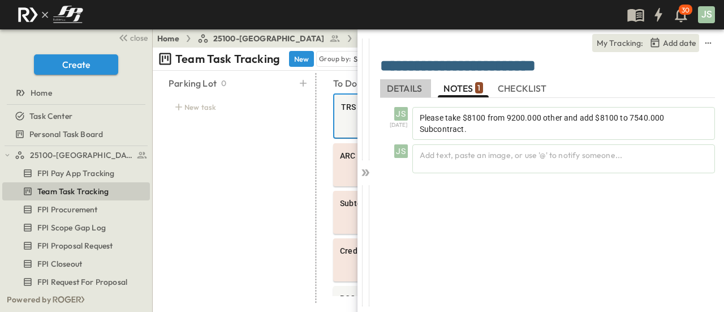
click at [407, 92] on span "DETAILS" at bounding box center [405, 88] width 37 height 10
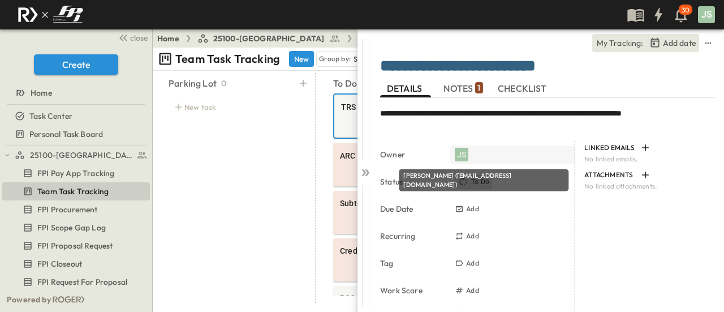
click at [460, 157] on div "JS" at bounding box center [462, 155] width 14 height 14
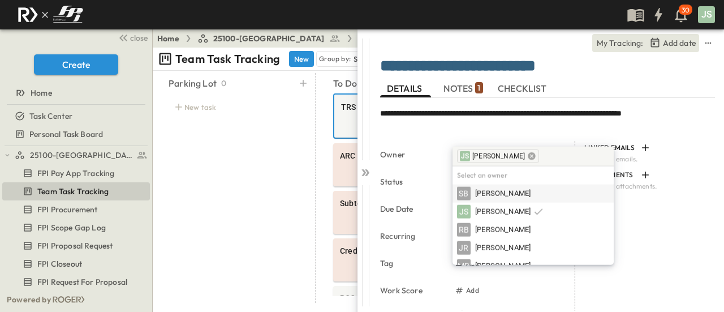
click at [528, 156] on icon at bounding box center [531, 155] width 7 height 7
click at [508, 240] on div "JR [PERSON_NAME]" at bounding box center [513, 248] width 122 height 18
click at [525, 241] on div "JR [PERSON_NAME]" at bounding box center [513, 248] width 113 height 14
click at [643, 228] on div "LINKED EMAILS No linked emails. ATTACHMENTS No linked attachments." at bounding box center [645, 265] width 140 height 249
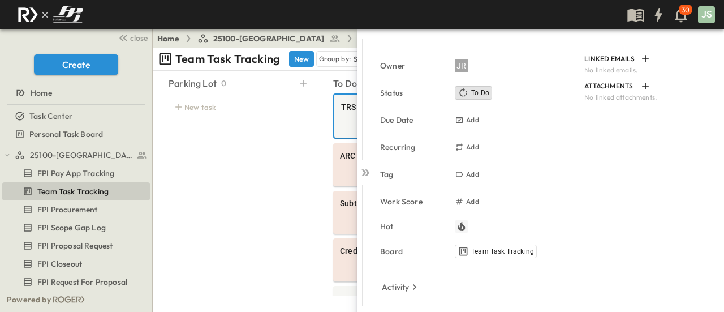
scroll to position [90, 0]
click at [463, 223] on icon "button" at bounding box center [461, 224] width 7 height 9
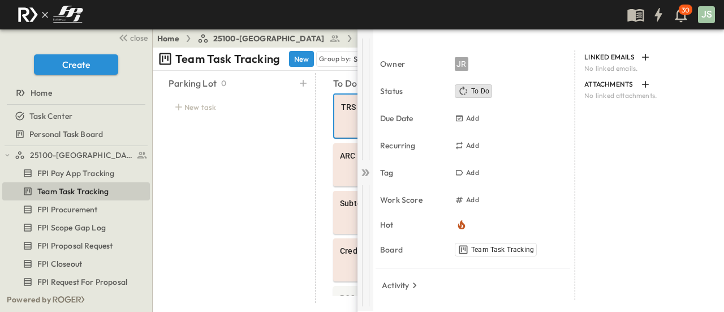
click at [367, 171] on icon at bounding box center [367, 172] width 5 height 7
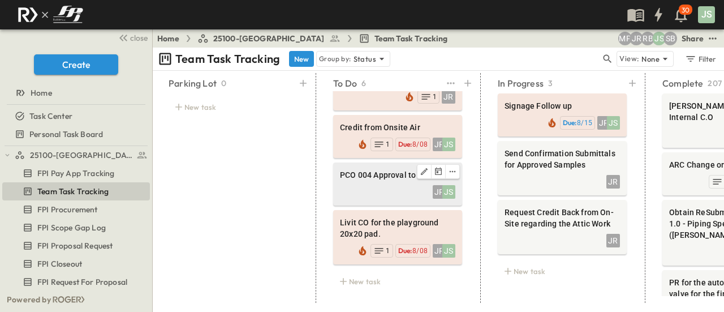
scroll to position [129, 0]
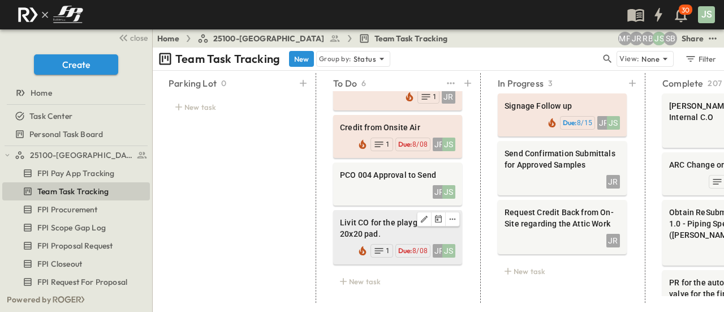
click at [348, 217] on span "Livit CO for the playground 20x20 pad." at bounding box center [397, 228] width 115 height 23
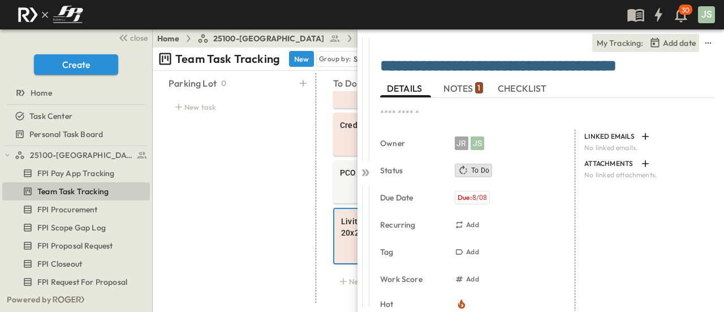
click at [459, 86] on span "NOTES 1" at bounding box center [462, 88] width 39 height 10
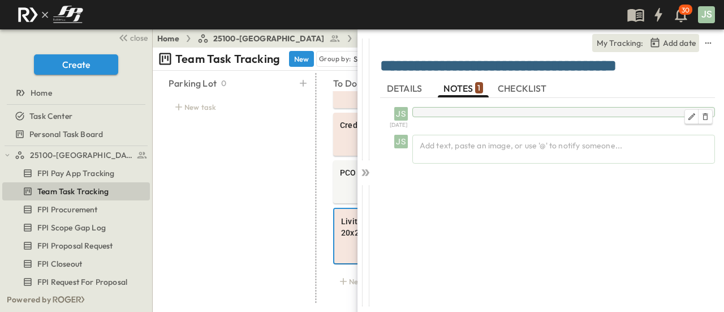
click at [459, 109] on div at bounding box center [563, 112] width 303 height 10
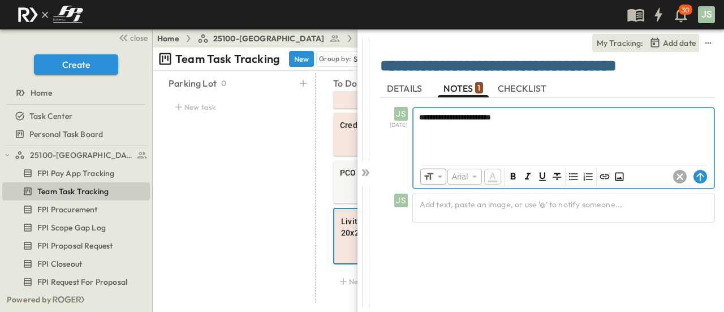
click at [543, 123] on div "**********" at bounding box center [563, 133] width 300 height 50
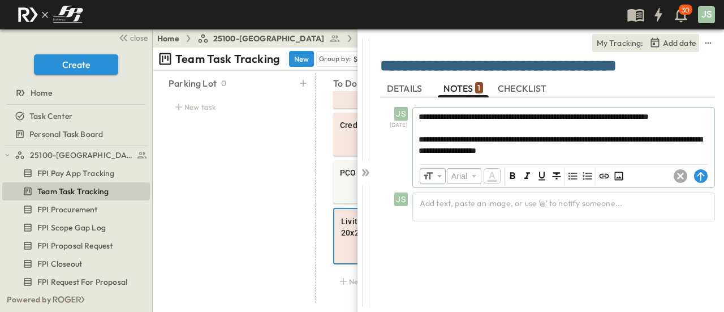
click at [710, 187] on div "​ Arial ​ ​ ***** ​" at bounding box center [563, 176] width 301 height 23
click at [700, 183] on circle at bounding box center [701, 176] width 14 height 14
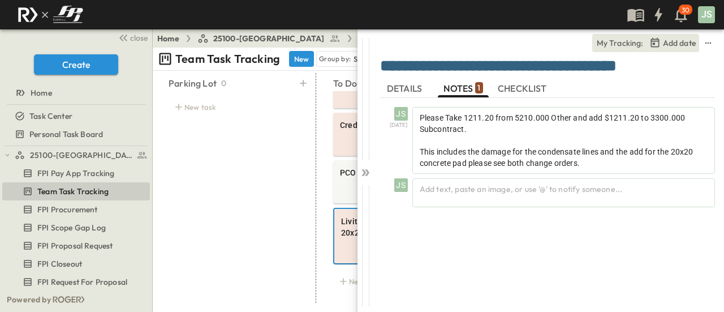
click at [407, 84] on span "DETAILS" at bounding box center [405, 88] width 37 height 10
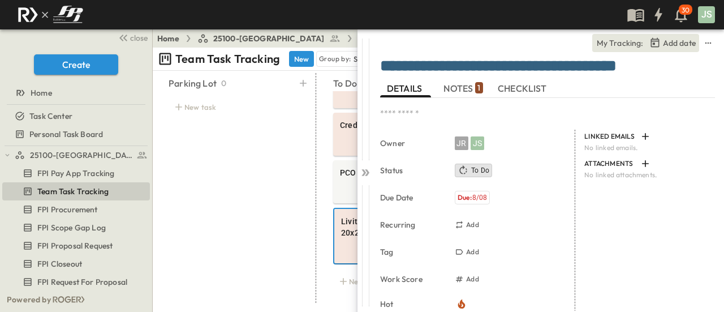
paste textarea "**********"
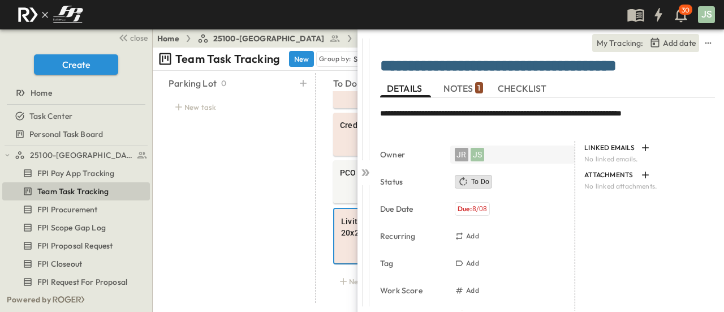
type textarea "**********"
click at [486, 152] on div "JR JS" at bounding box center [512, 154] width 124 height 18
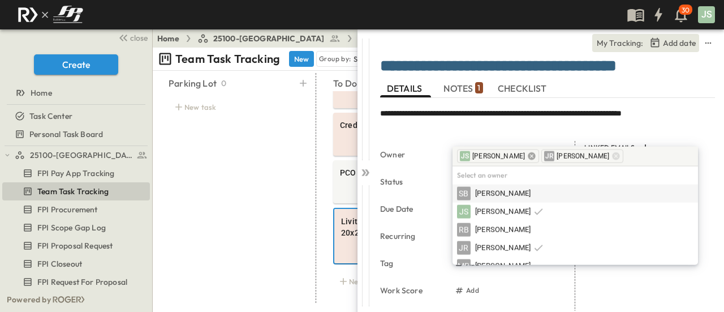
click at [528, 158] on icon at bounding box center [531, 155] width 7 height 7
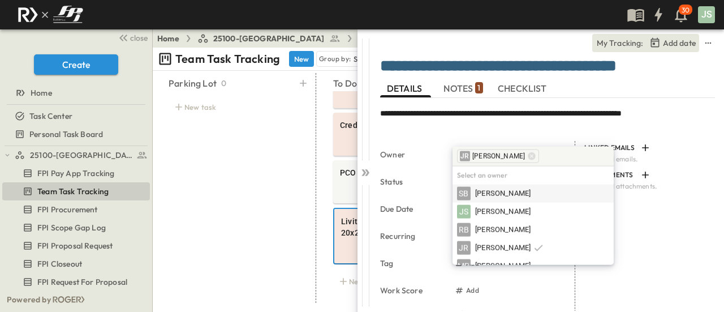
click at [658, 239] on div "LINKED EMAILS No linked emails. ATTACHMENTS No linked attachments." at bounding box center [645, 265] width 140 height 249
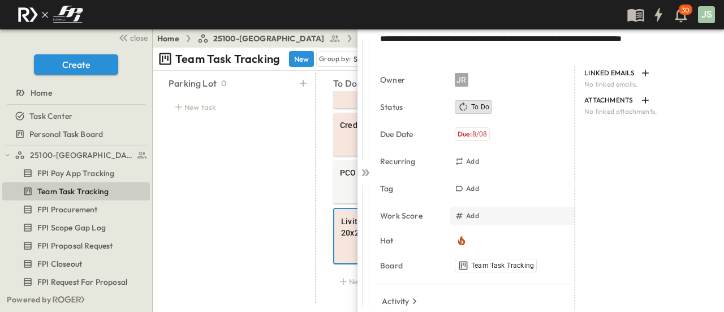
scroll to position [90, 0]
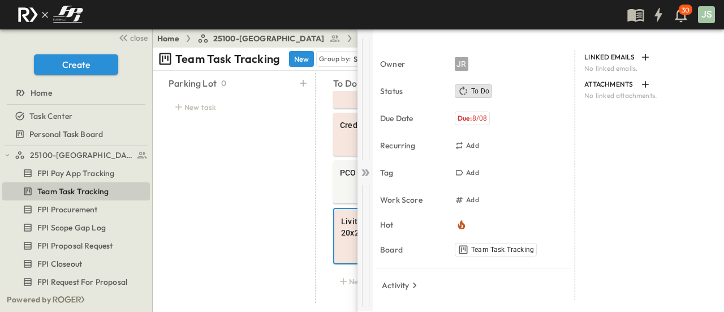
click at [368, 174] on icon at bounding box center [367, 172] width 5 height 7
